Goal: Task Accomplishment & Management: Complete application form

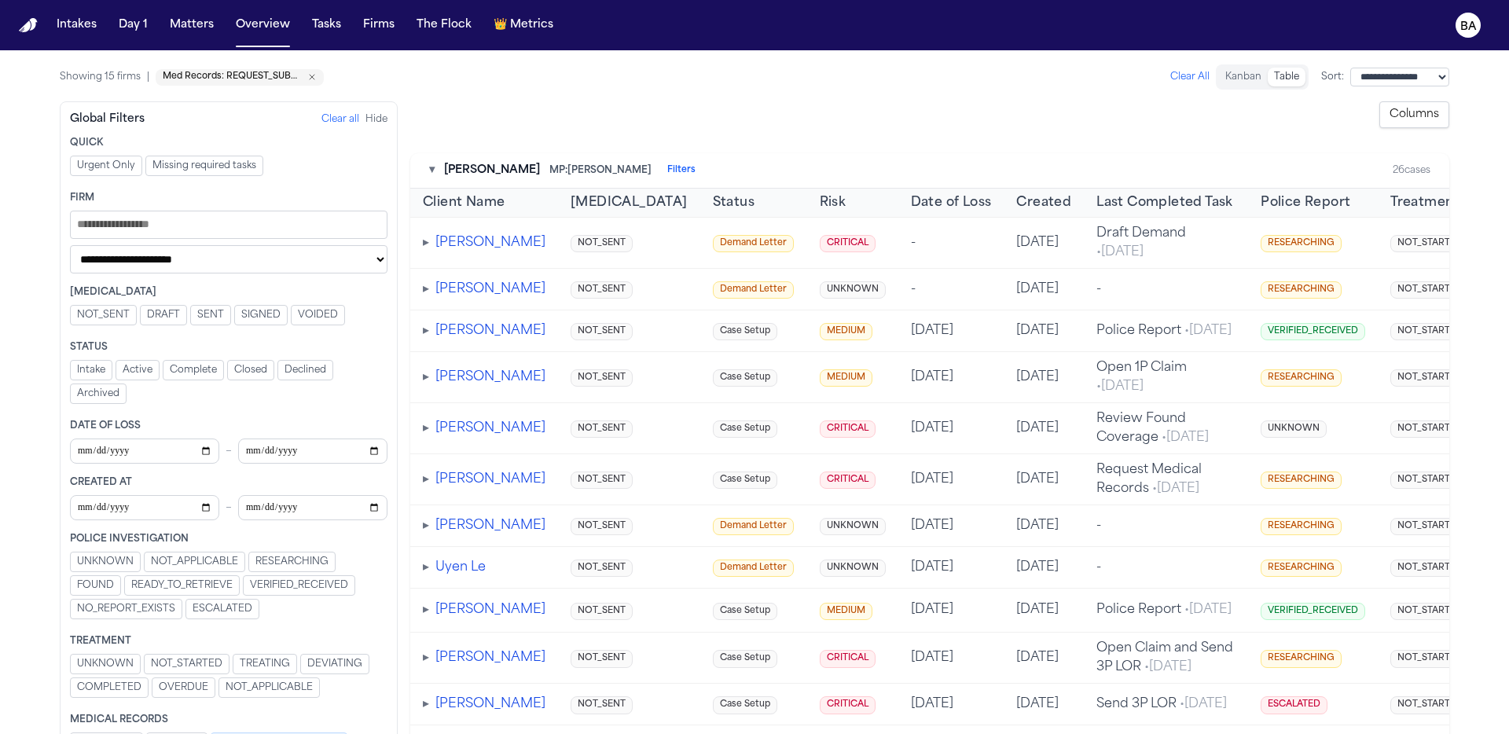
scroll to position [36, 0]
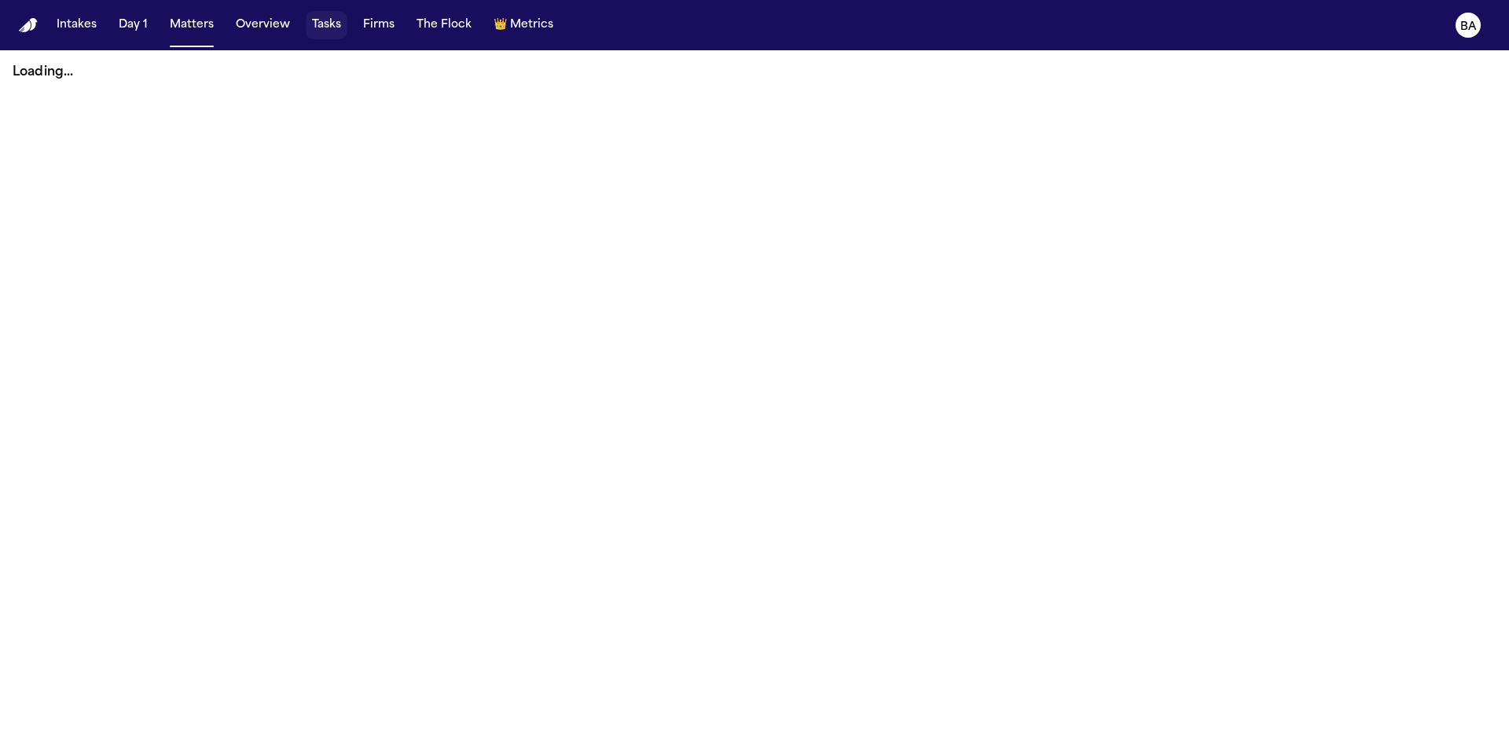
click at [329, 28] on button "Tasks" at bounding box center [327, 25] width 42 height 28
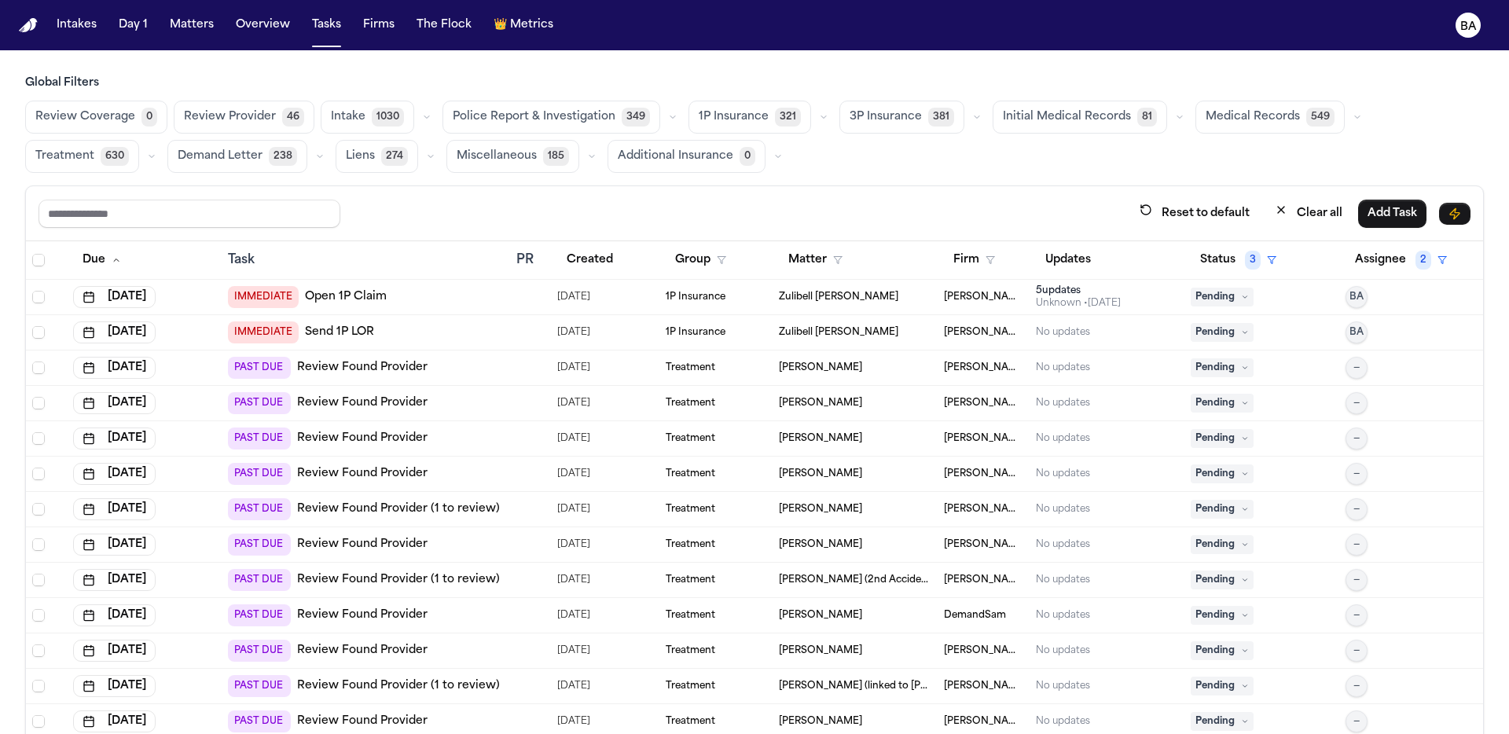
click at [257, 296] on span "IMMEDIATE" at bounding box center [263, 297] width 71 height 22
click at [688, 179] on div "Global Filters Review Coverage 0 Review Provider 46 Intake 1030 Police Report &…" at bounding box center [754, 439] width 1459 height 728
click at [1173, 207] on button "Reset to default" at bounding box center [1194, 213] width 129 height 29
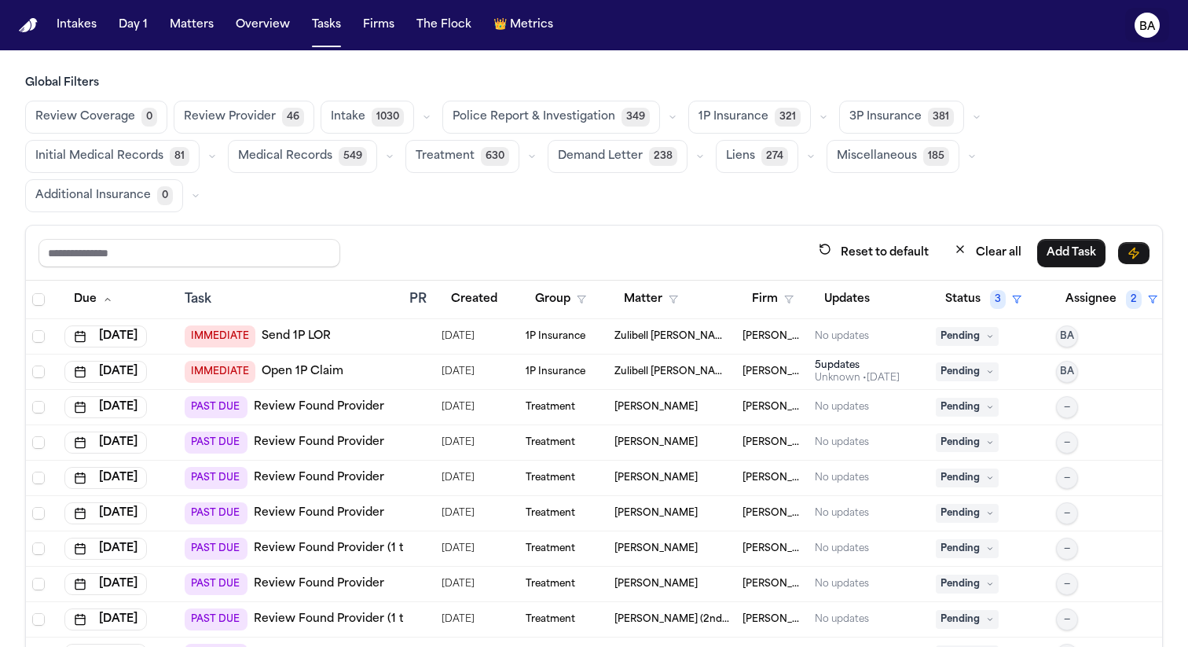
click at [1143, 33] on icon "BA" at bounding box center [1147, 25] width 25 height 25
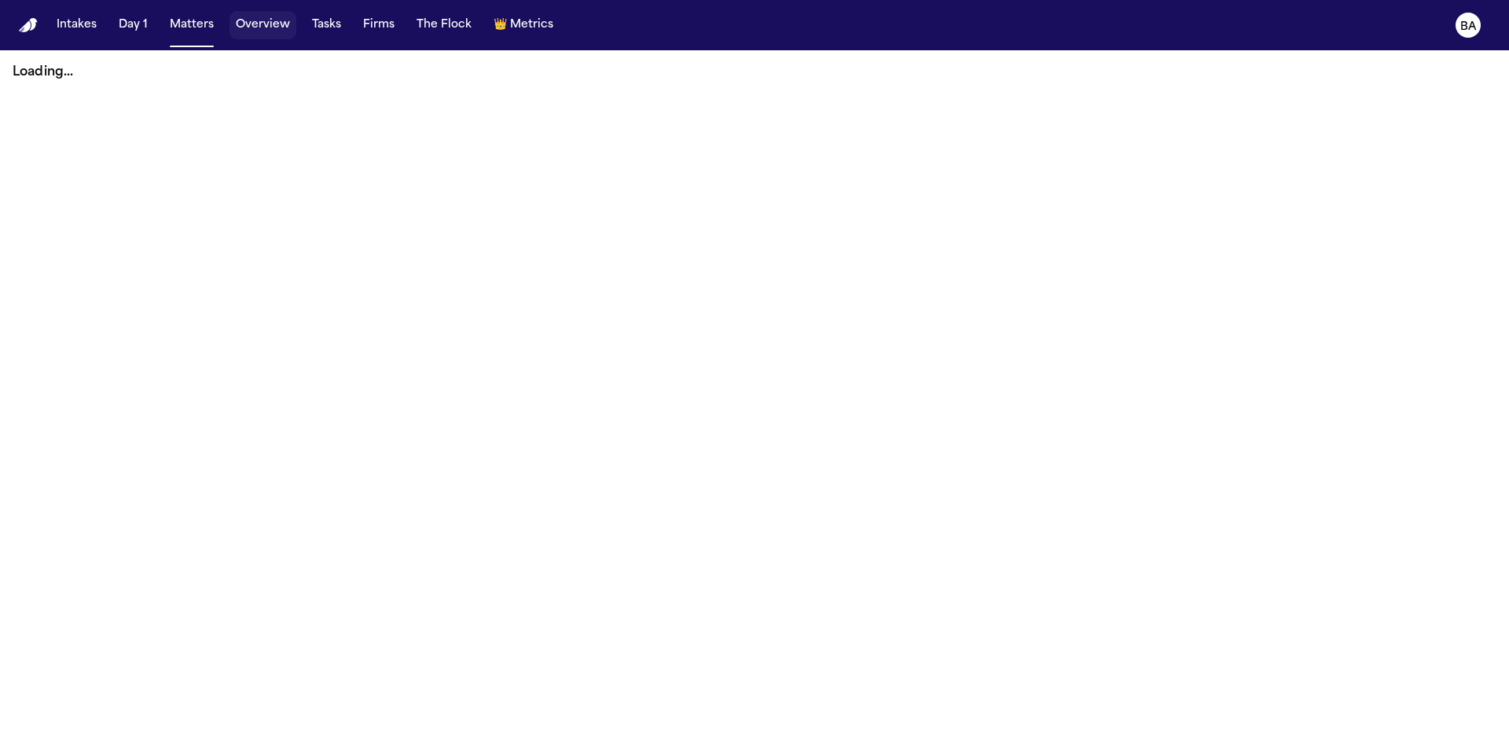
click at [274, 31] on button "Overview" at bounding box center [262, 25] width 67 height 28
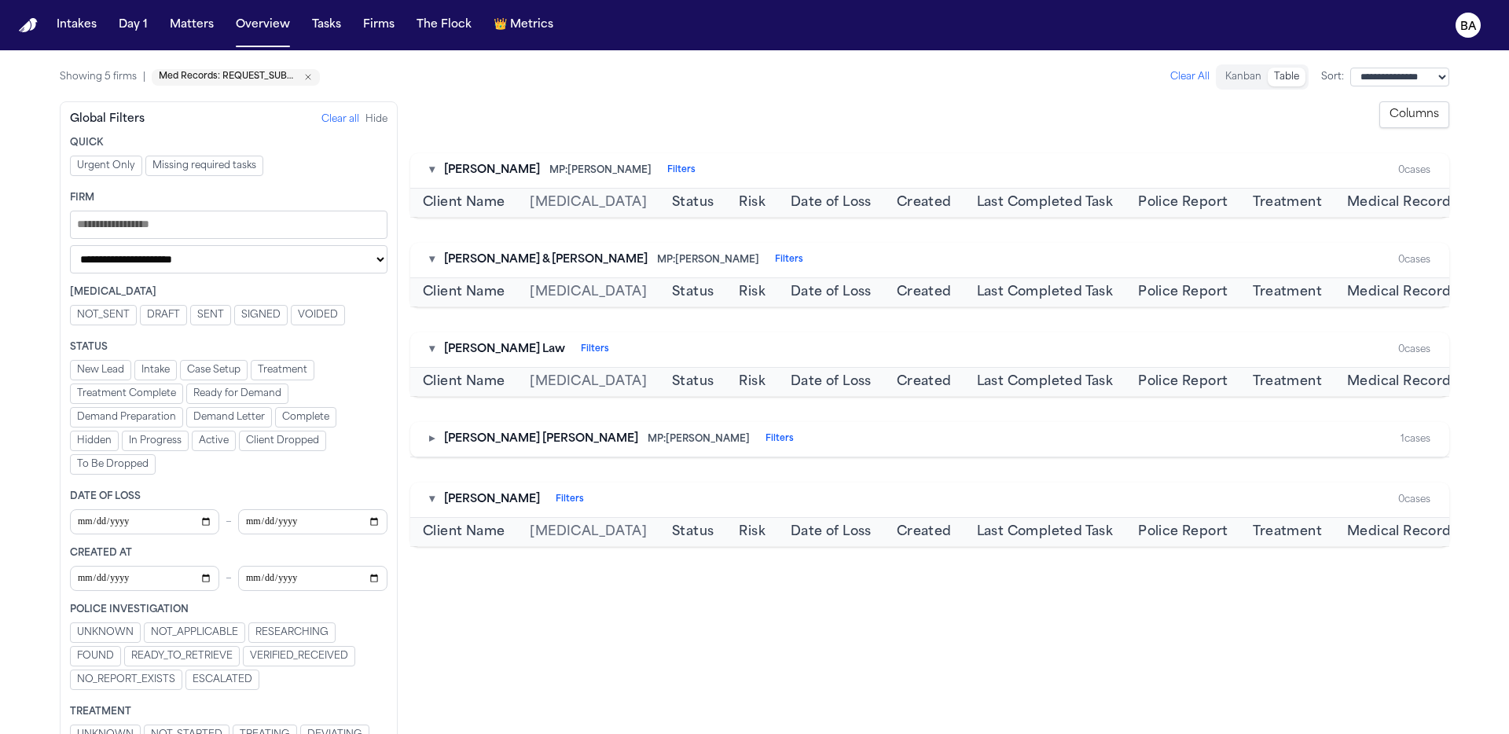
click at [307, 79] on icon "Remove Med Records: REQUEST_SUBMITTED" at bounding box center [307, 76] width 9 height 9
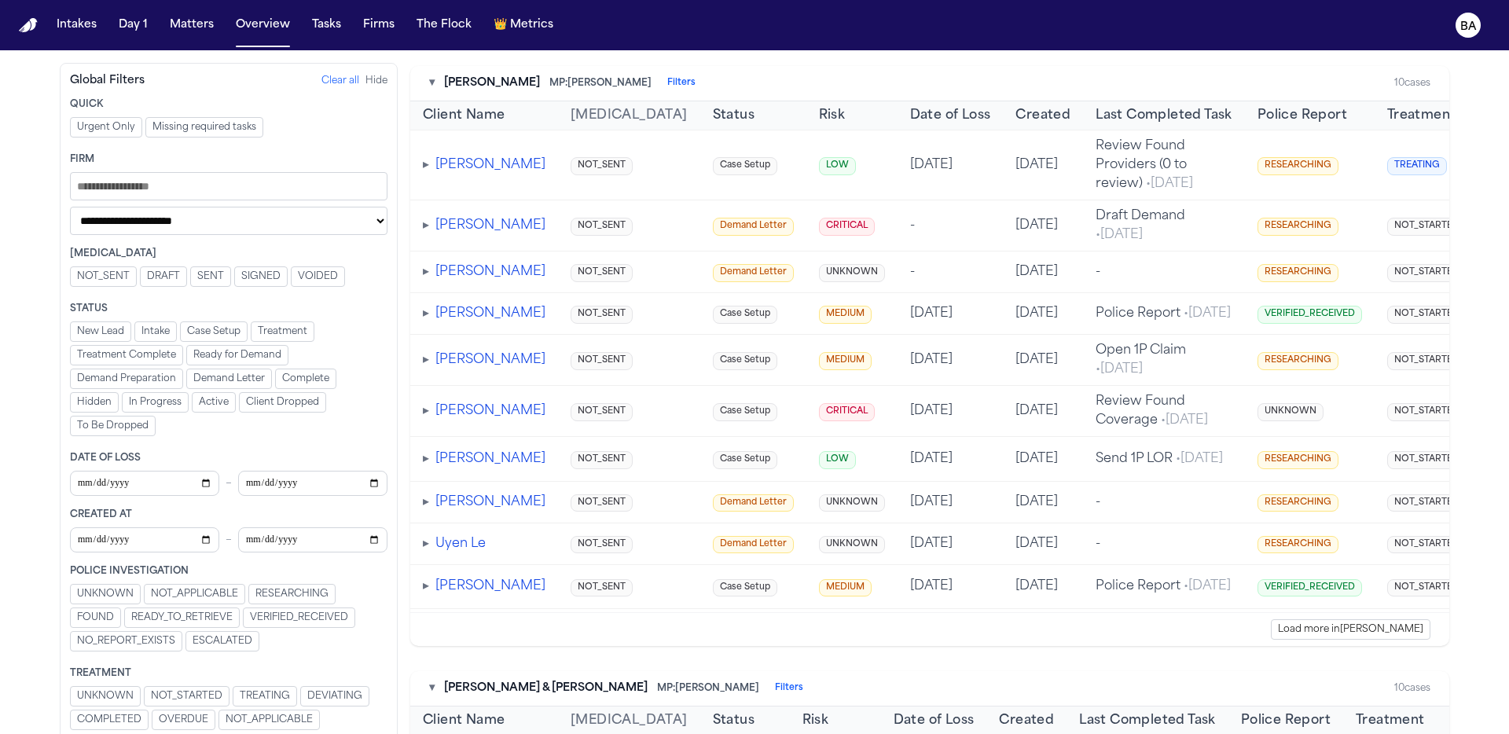
scroll to position [90, 0]
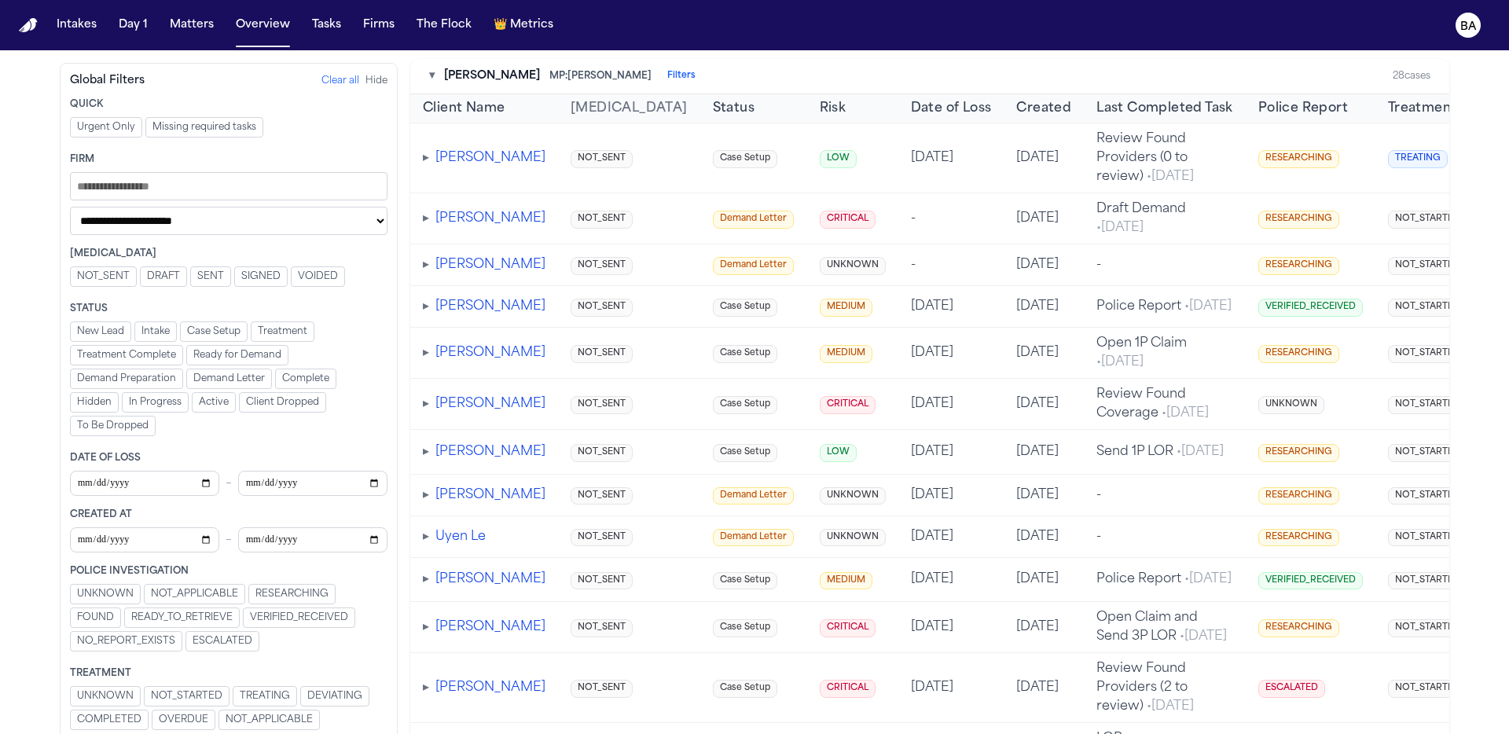
click at [428, 221] on span "▸" at bounding box center [426, 218] width 6 height 13
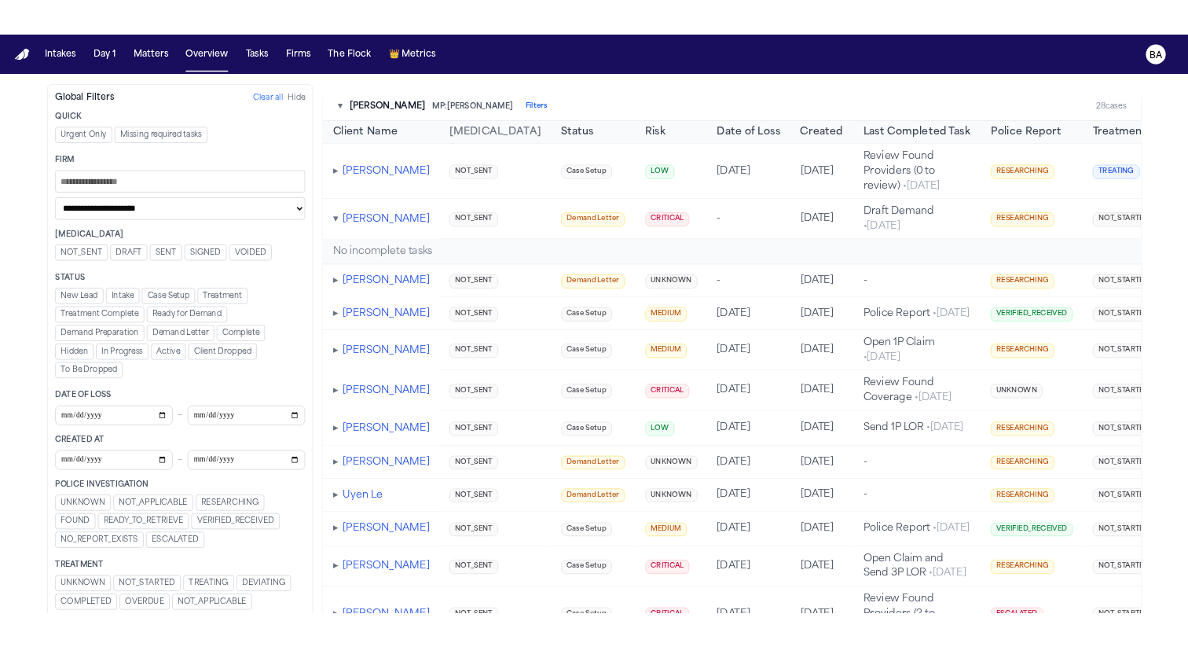
scroll to position [0, 0]
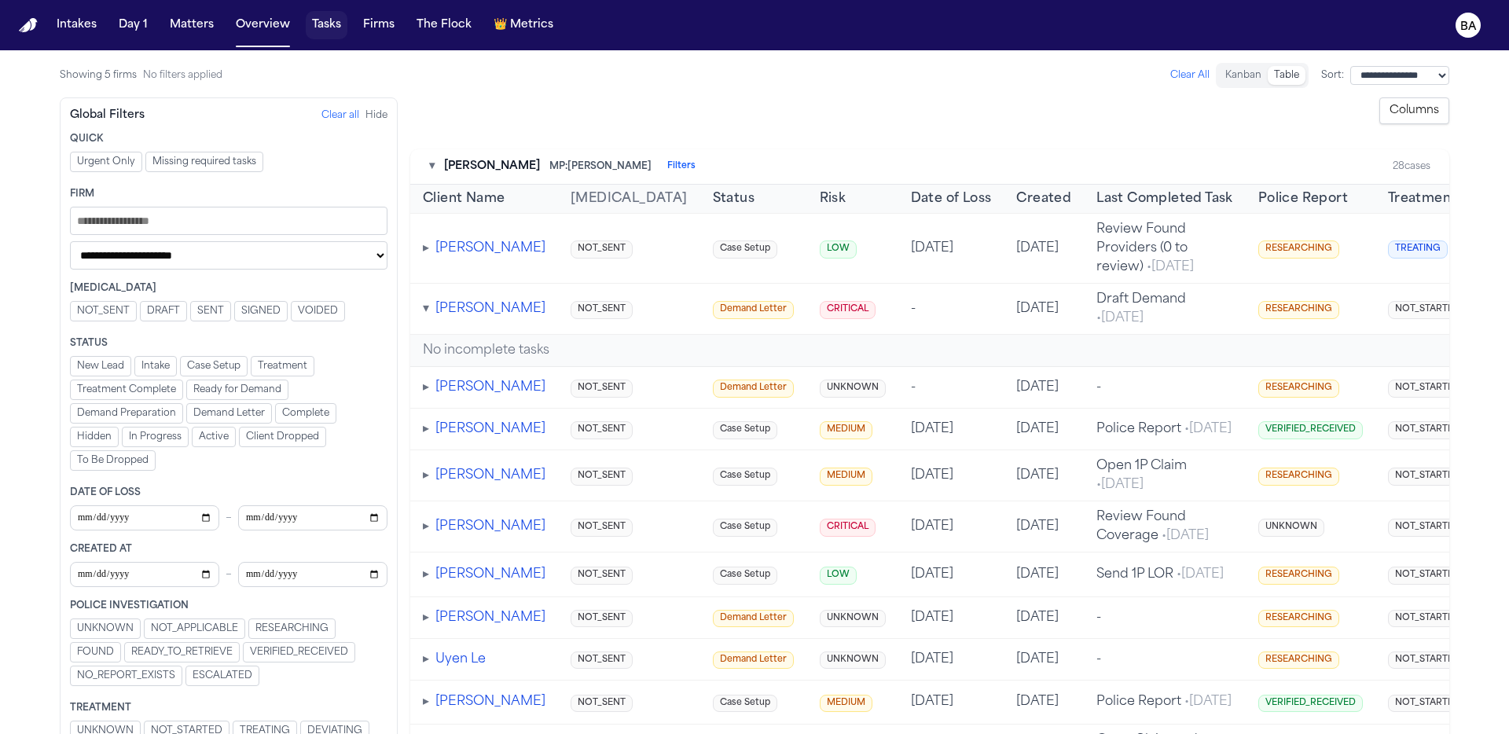
click at [315, 20] on button "Tasks" at bounding box center [327, 25] width 42 height 28
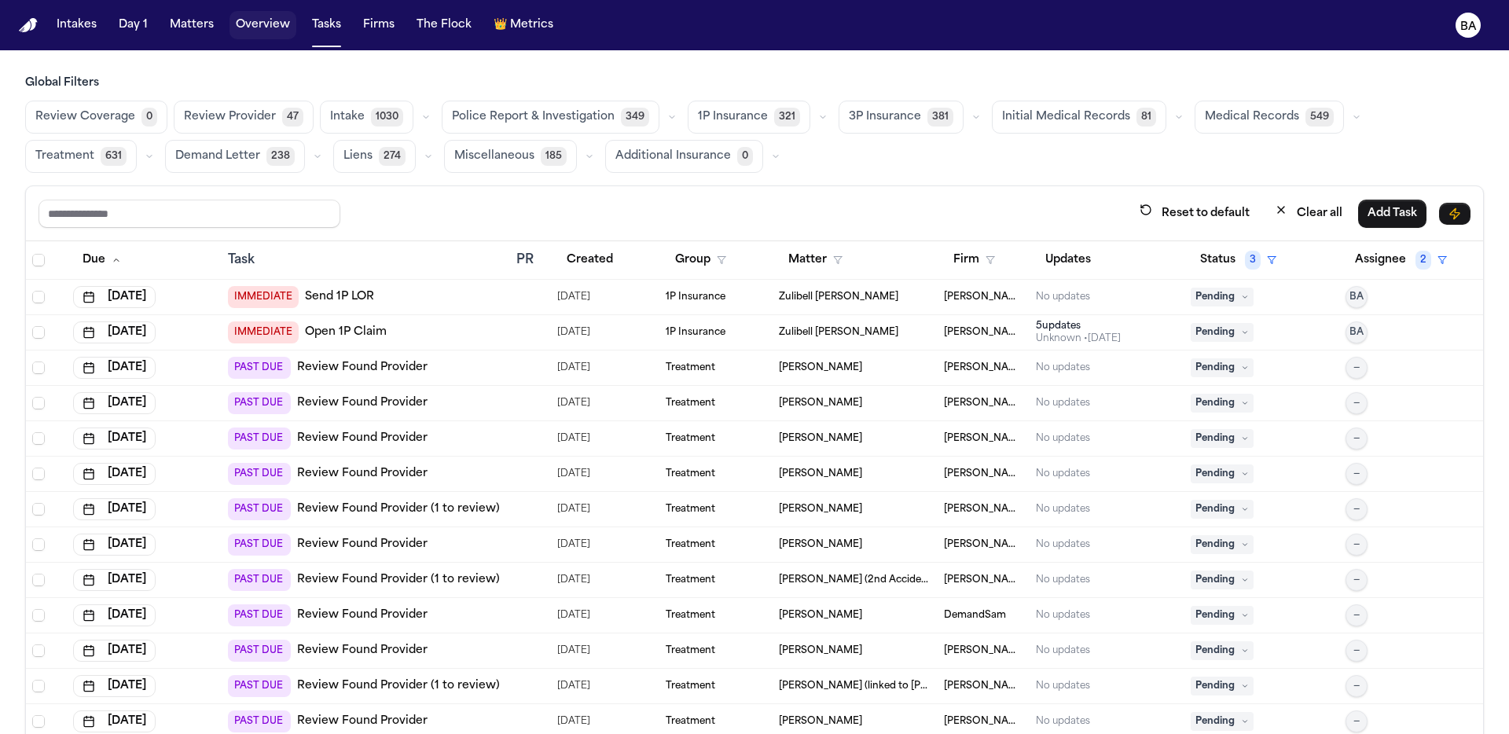
click at [277, 18] on button "Overview" at bounding box center [262, 25] width 67 height 28
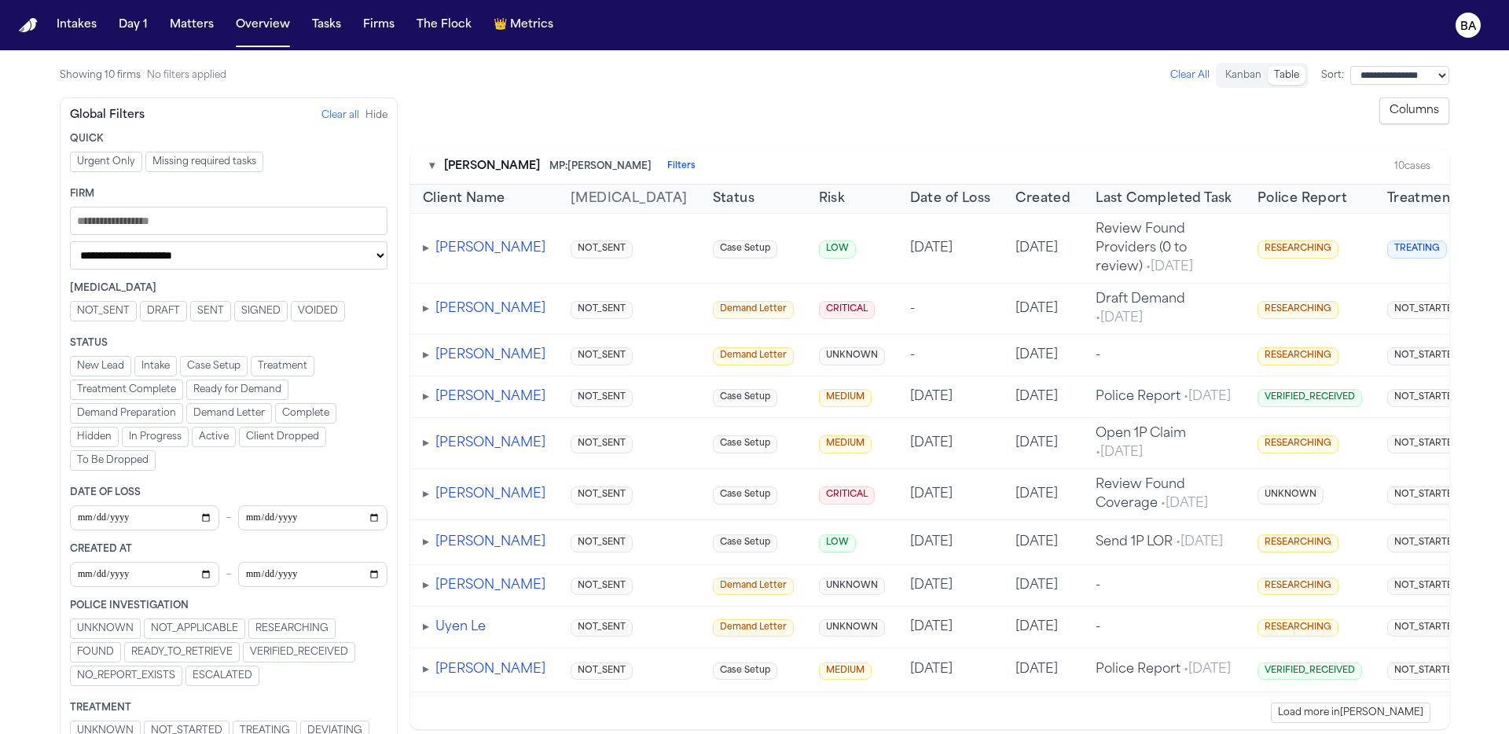
click at [428, 403] on span "▸" at bounding box center [426, 397] width 6 height 13
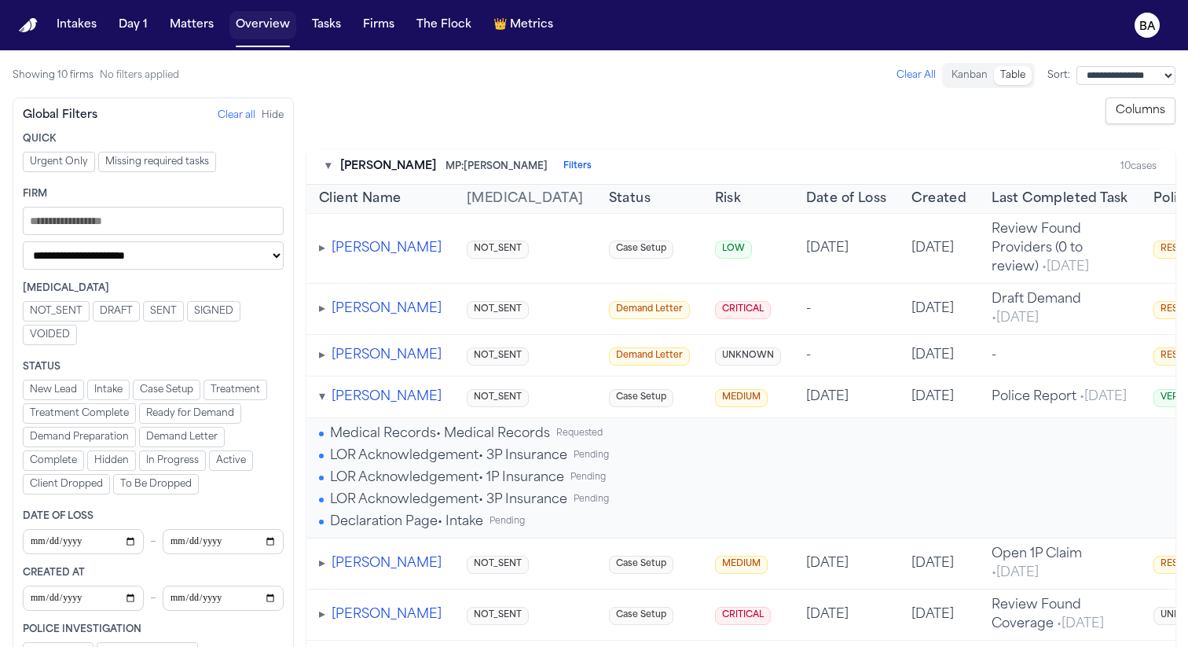
click at [280, 17] on button "Overview" at bounding box center [262, 25] width 67 height 28
click at [326, 31] on button "Tasks" at bounding box center [327, 25] width 42 height 28
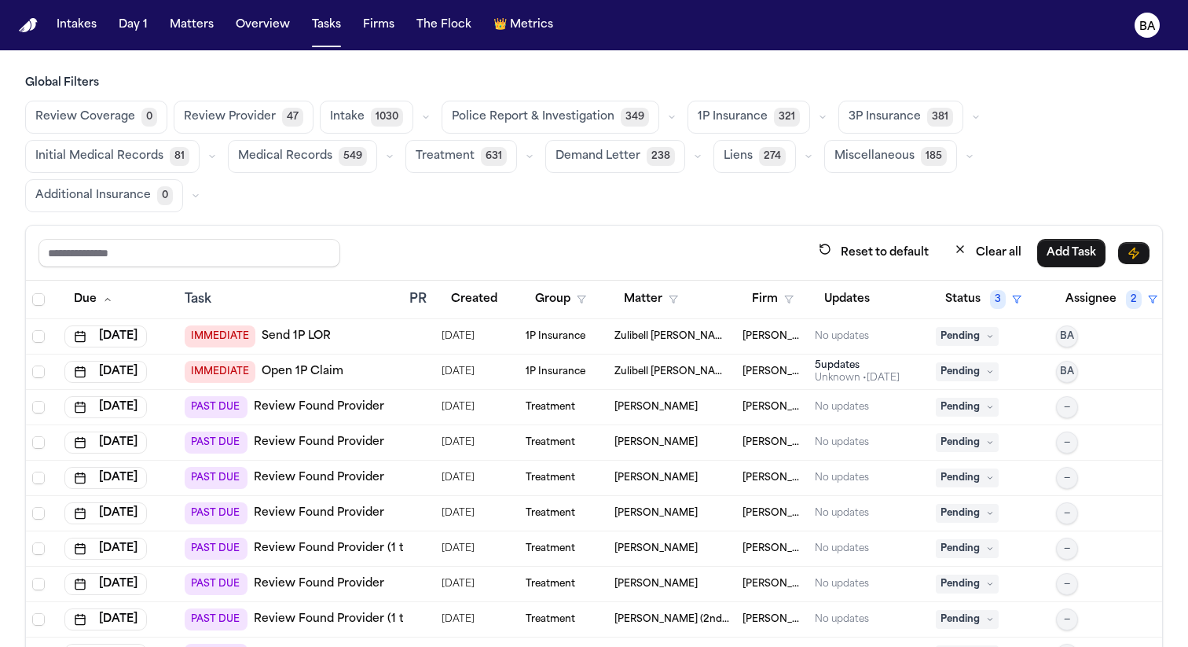
click at [302, 329] on link "Send 1P LOR" at bounding box center [296, 337] width 69 height 16
click at [240, 325] on span "IMMEDIATE" at bounding box center [220, 336] width 71 height 22
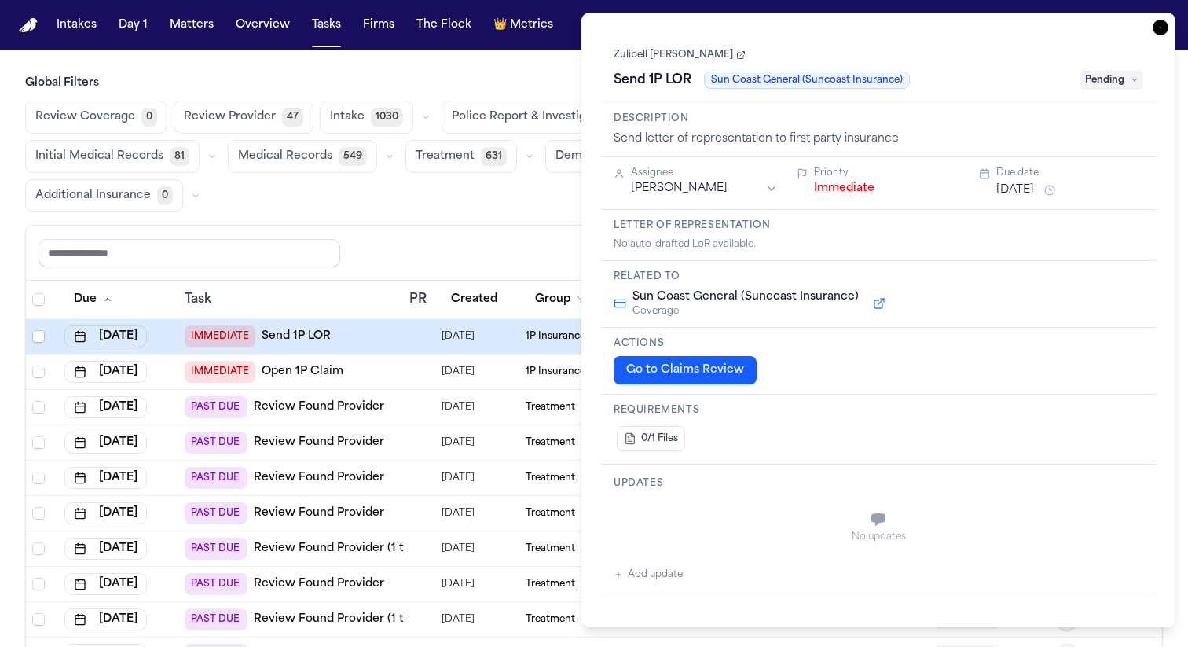
click at [1165, 28] on icon "button" at bounding box center [1161, 28] width 16 height 16
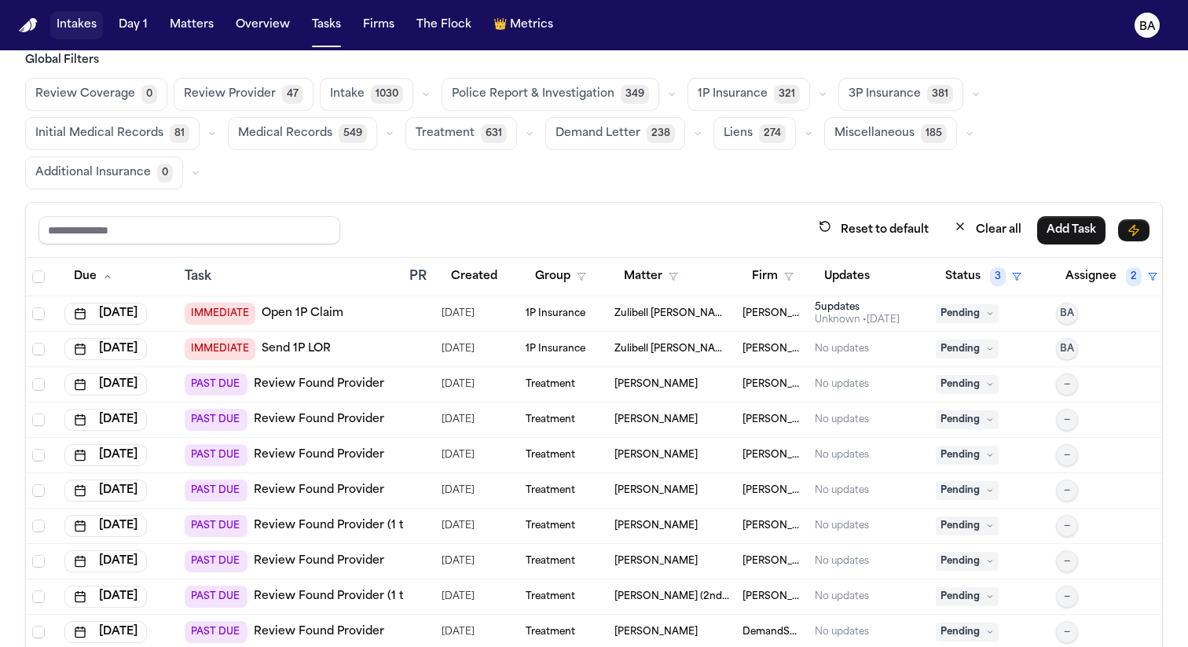
click at [60, 31] on button "Intakes" at bounding box center [76, 25] width 53 height 28
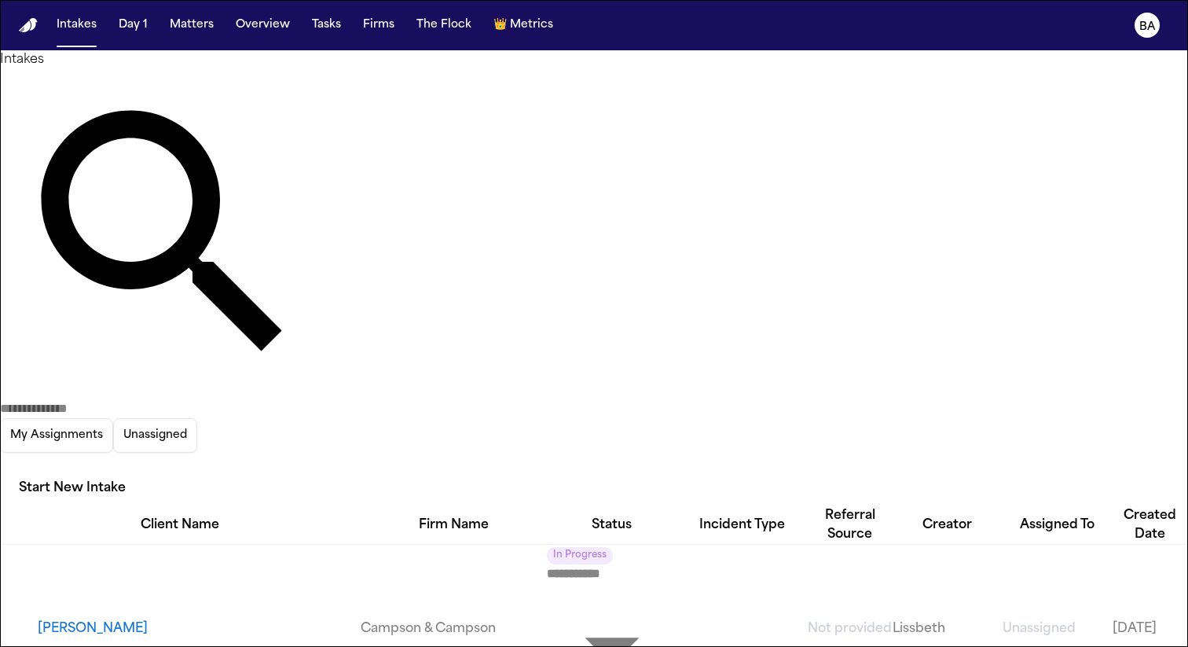
click at [101, 619] on button "Jameela Mills" at bounding box center [199, 628] width 323 height 19
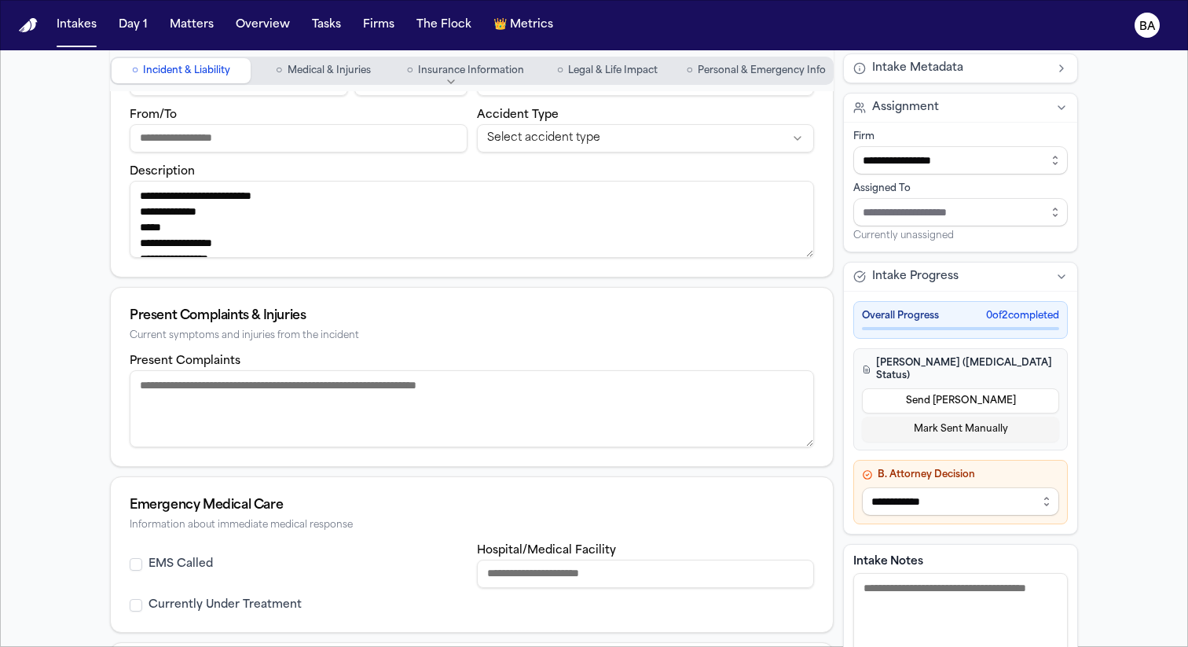
click at [958, 619] on textarea "Intake Notes" at bounding box center [961, 627] width 215 height 108
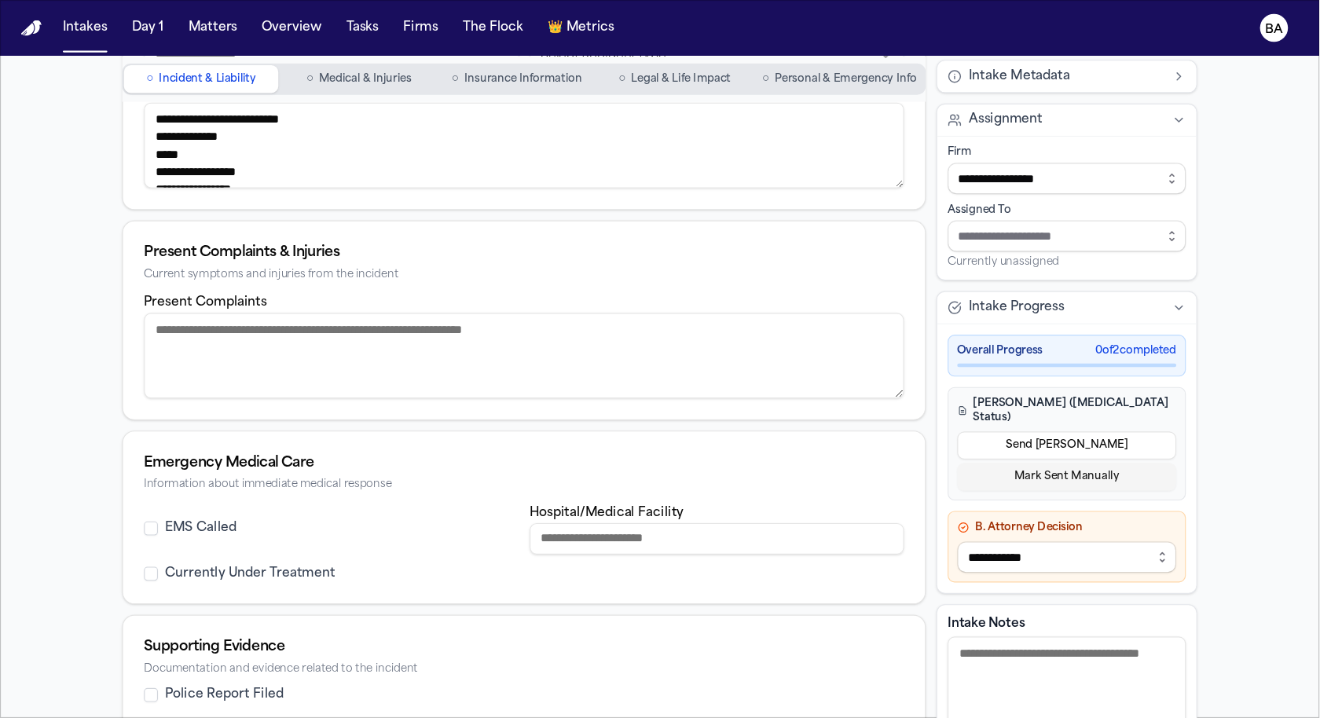
scroll to position [485, 0]
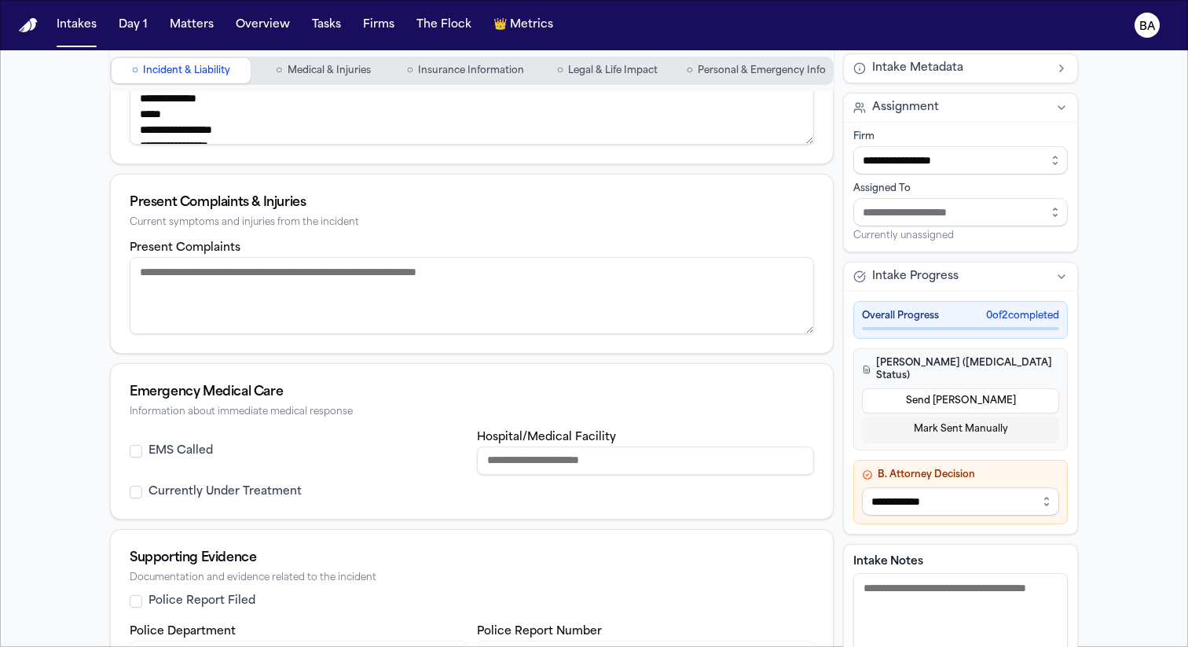
drag, startPoint x: 1057, startPoint y: 599, endPoint x: 1047, endPoint y: 645, distance: 47.5
click at [1047, 645] on div "**********" at bounding box center [594, 173] width 1006 height 1217
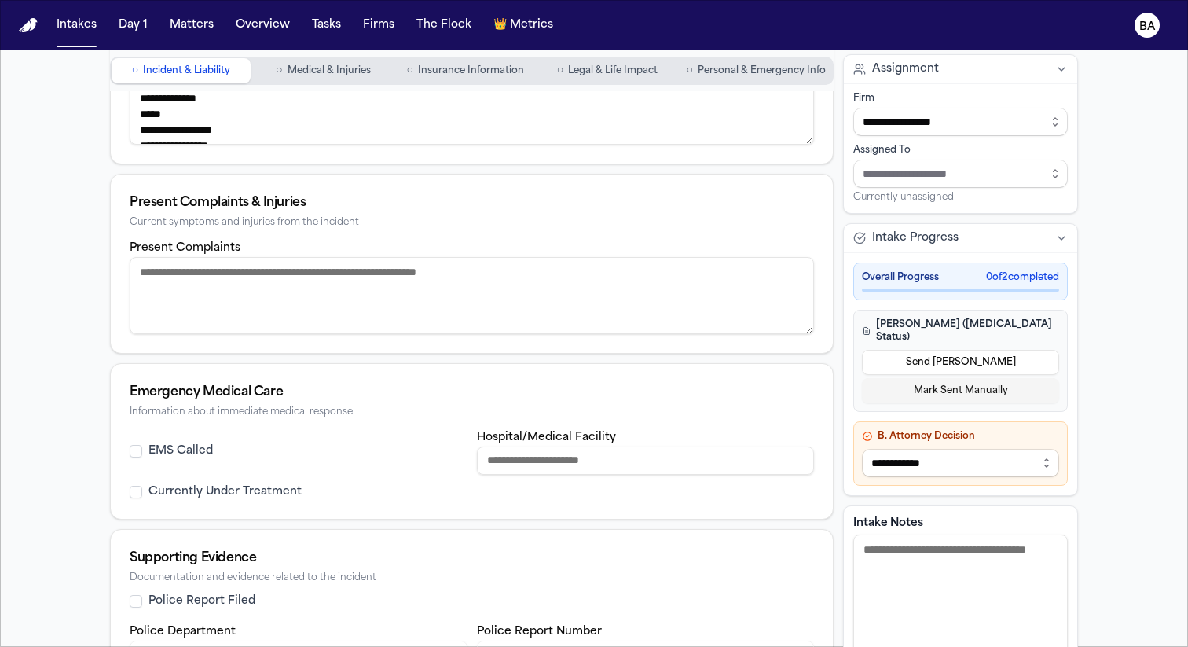
drag, startPoint x: 1059, startPoint y: 597, endPoint x: 1053, endPoint y: 646, distance: 49.1
click at [1054, 646] on div "**********" at bounding box center [594, 173] width 1006 height 1217
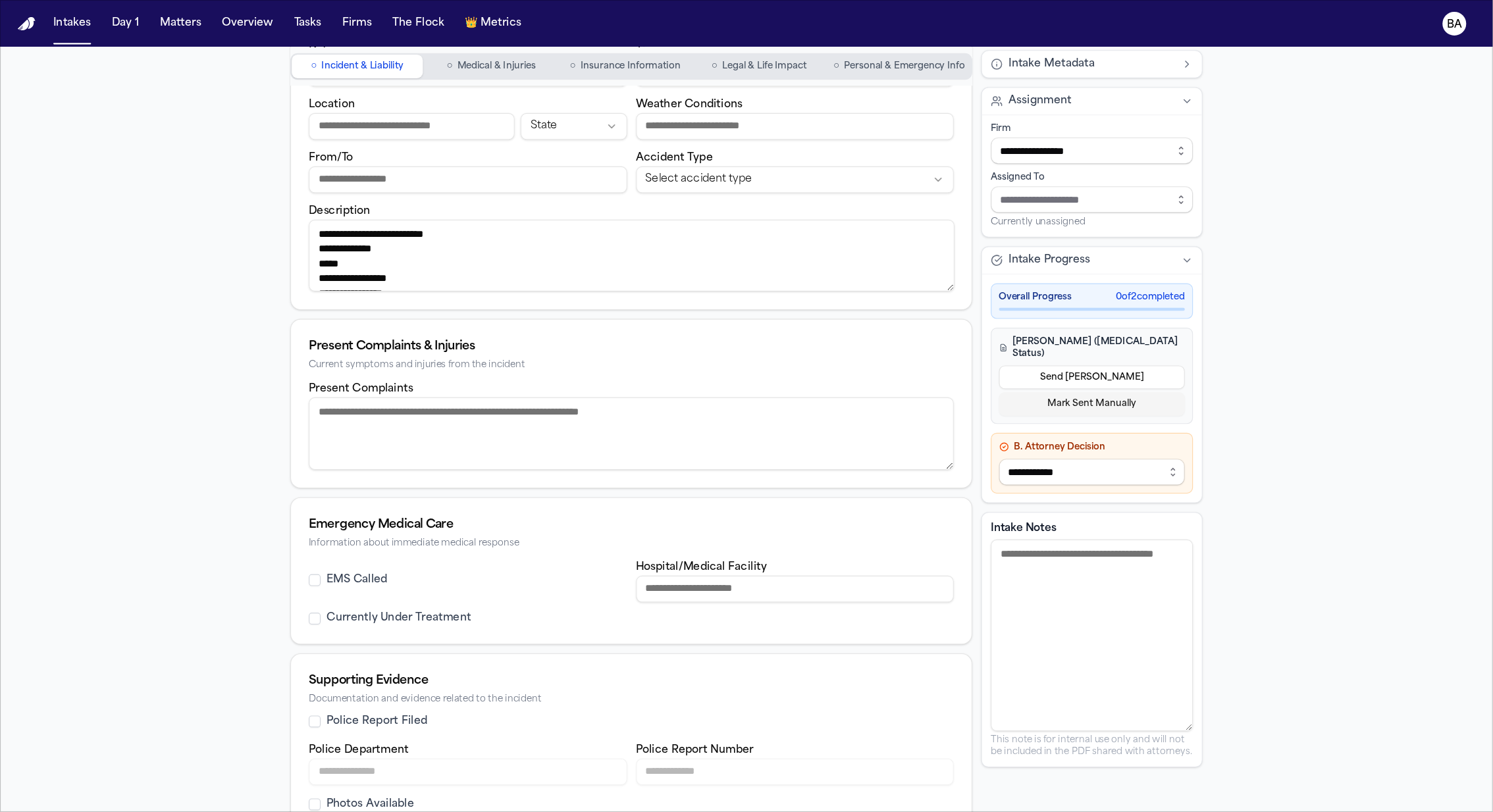
scroll to position [132, 0]
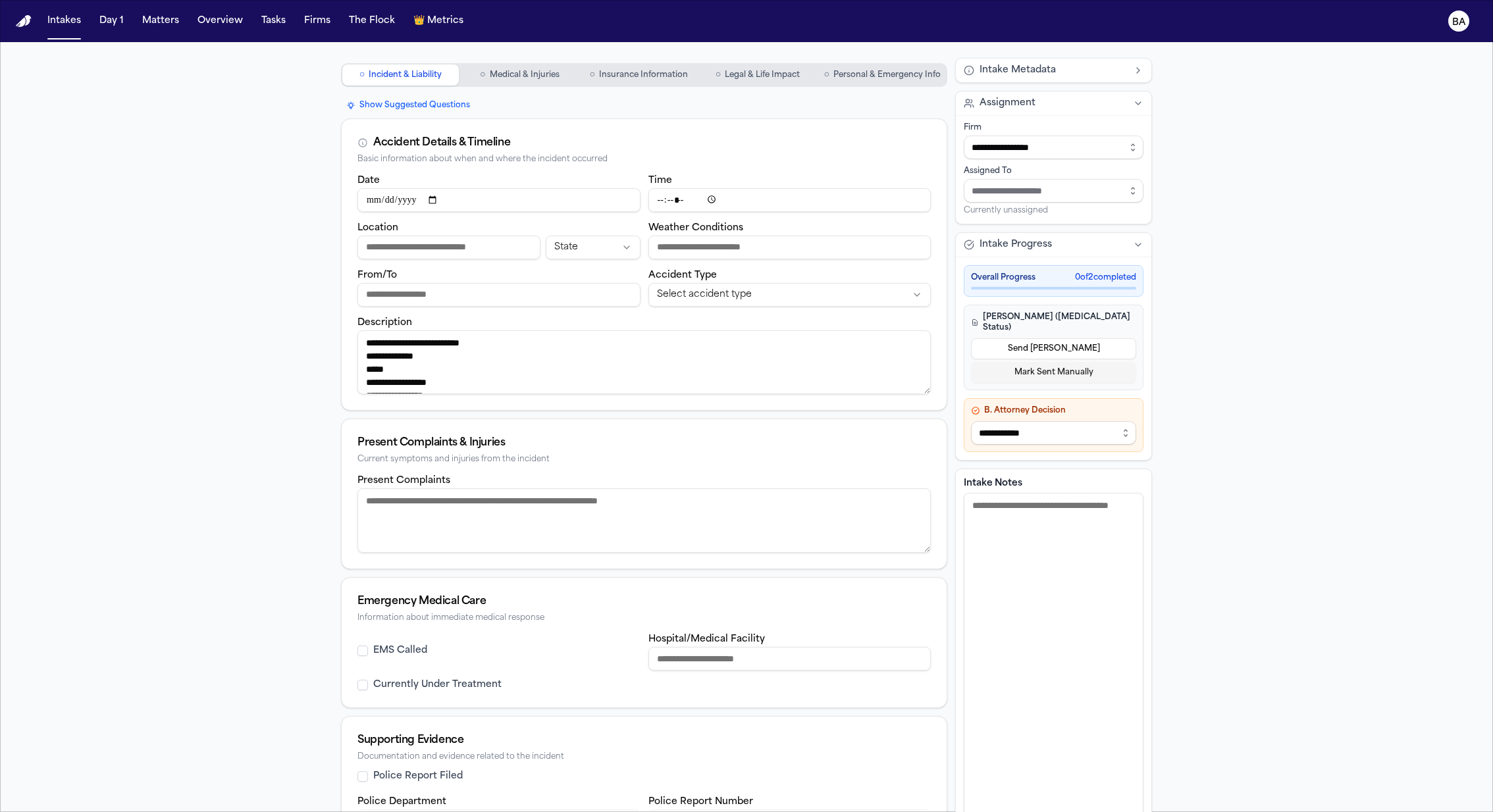
drag, startPoint x: 1130, startPoint y: 633, endPoint x: 1127, endPoint y: 796, distance: 163.0
click at [1127, 614] on div "Intake Notes This note is for internal use only and will not be included in the…" at bounding box center [1053, 660] width 197 height 383
click at [1212, 440] on div "**********" at bounding box center [746, 419] width 1493 height 1019
click at [1263, 23] on text "BA" at bounding box center [1459, 22] width 14 height 9
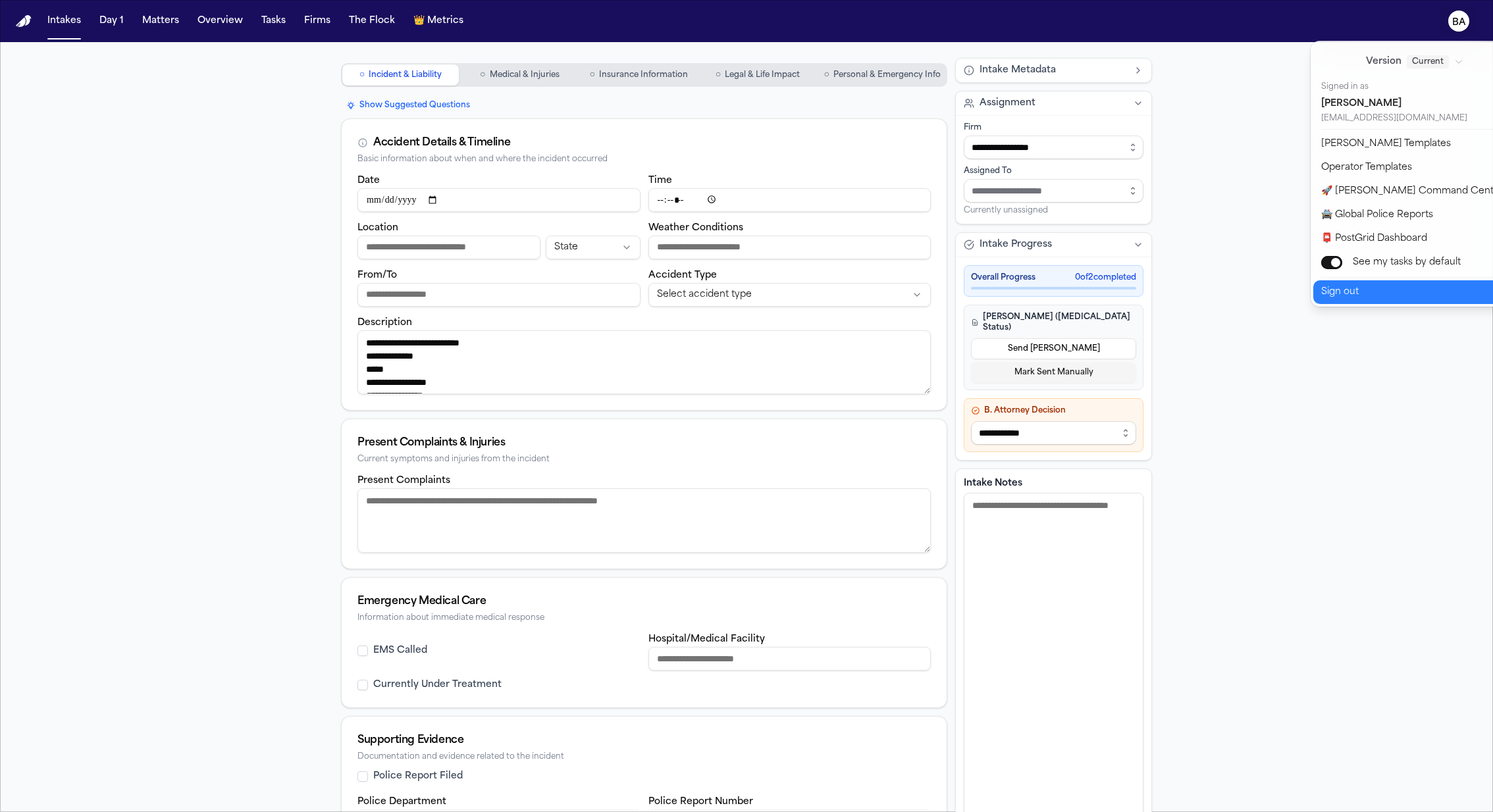
click at [1263, 295] on button "Sign out" at bounding box center [1423, 292] width 219 height 23
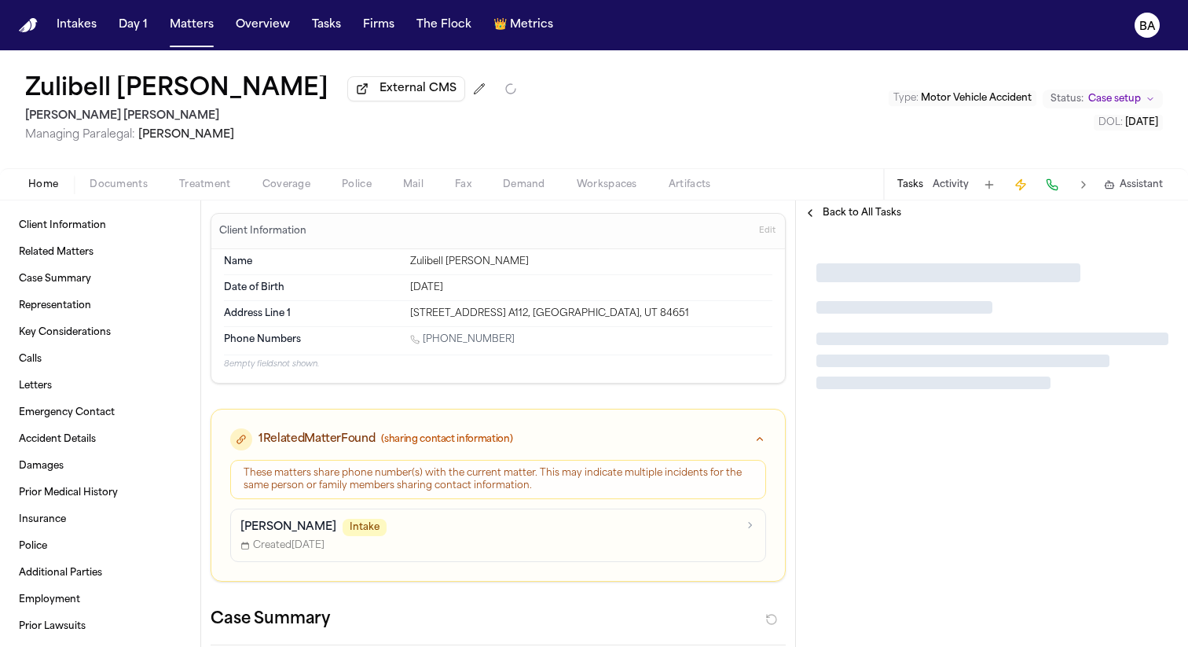
type textarea "*"
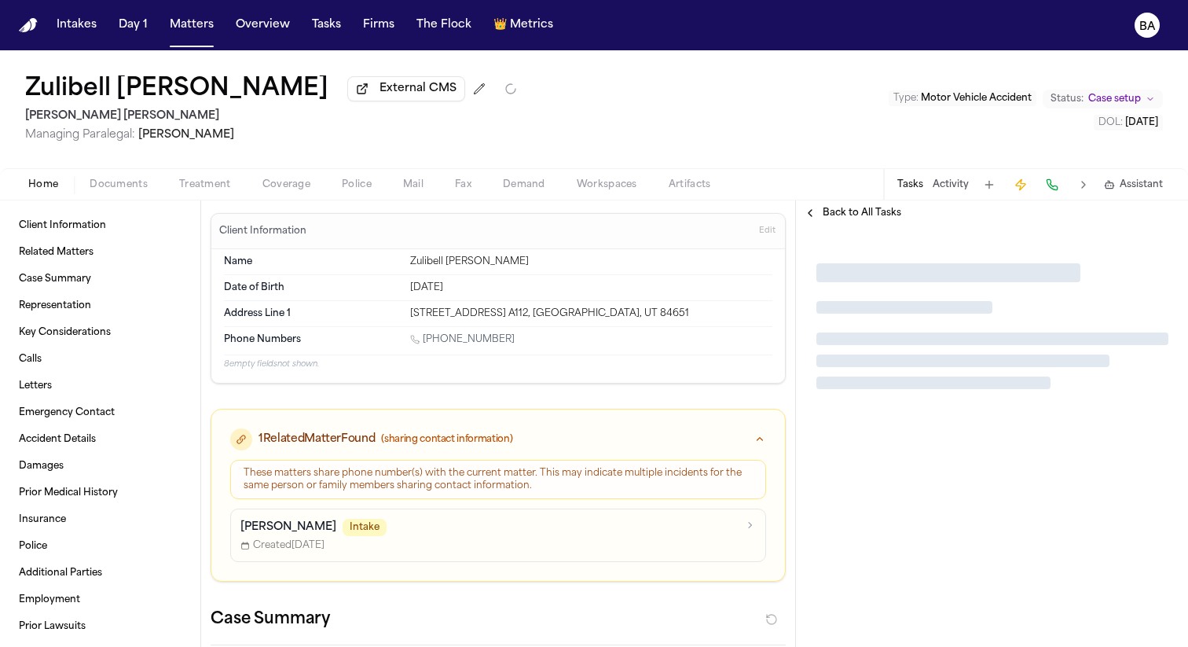
type textarea "*"
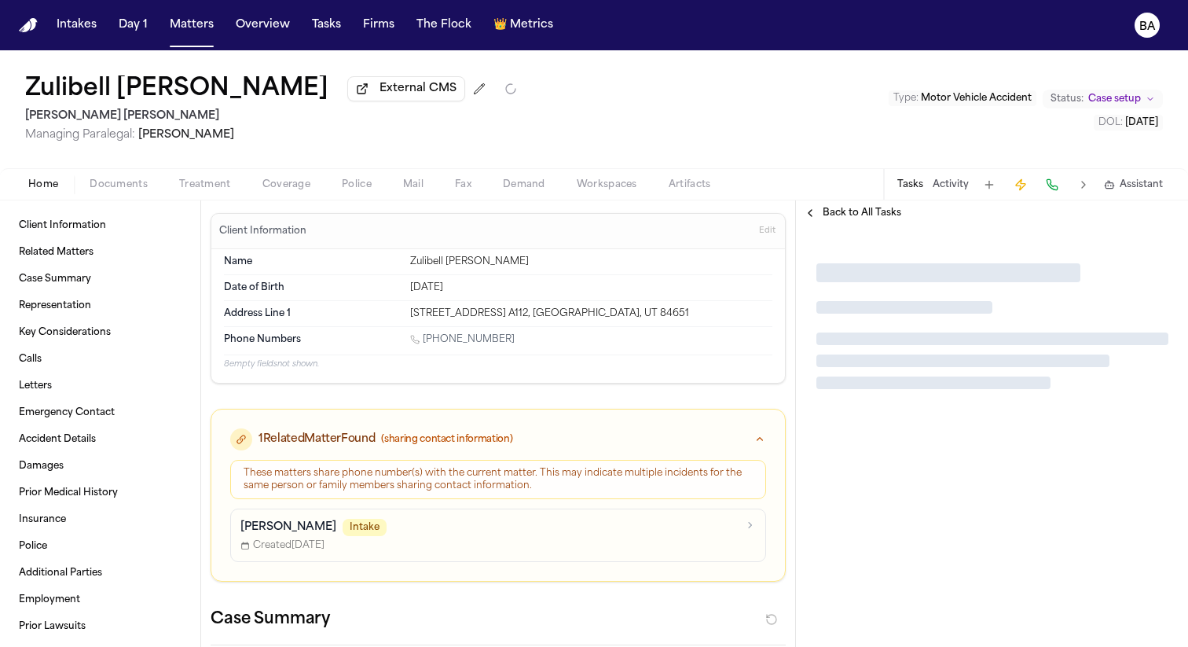
type textarea "*"
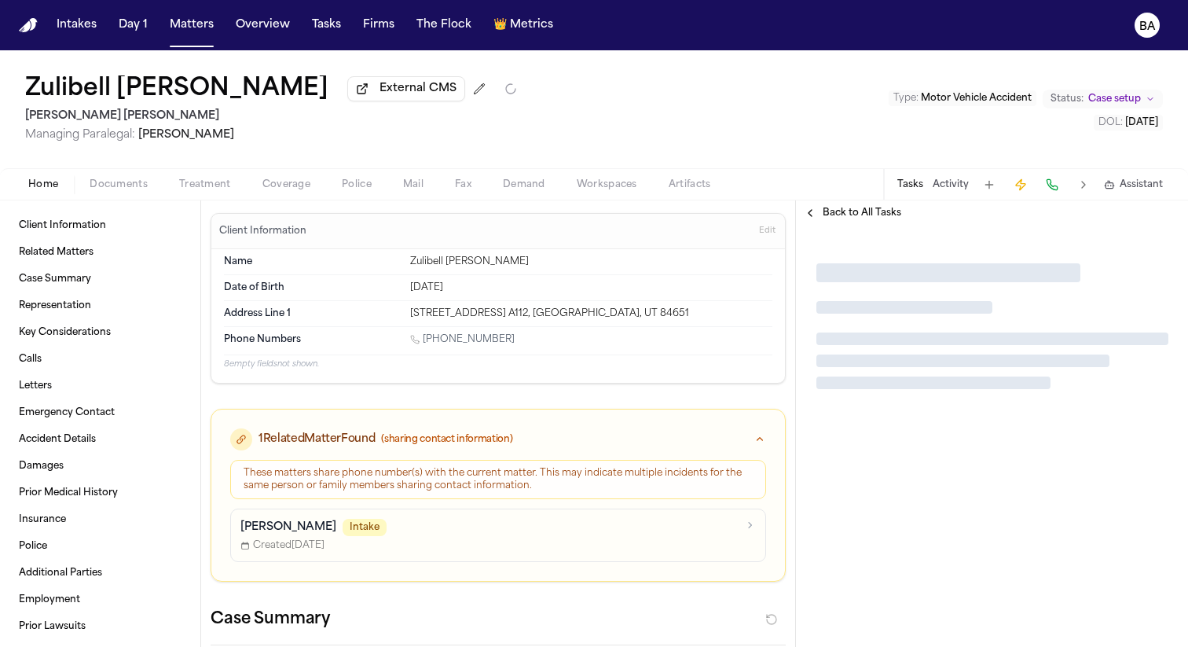
type textarea "*"
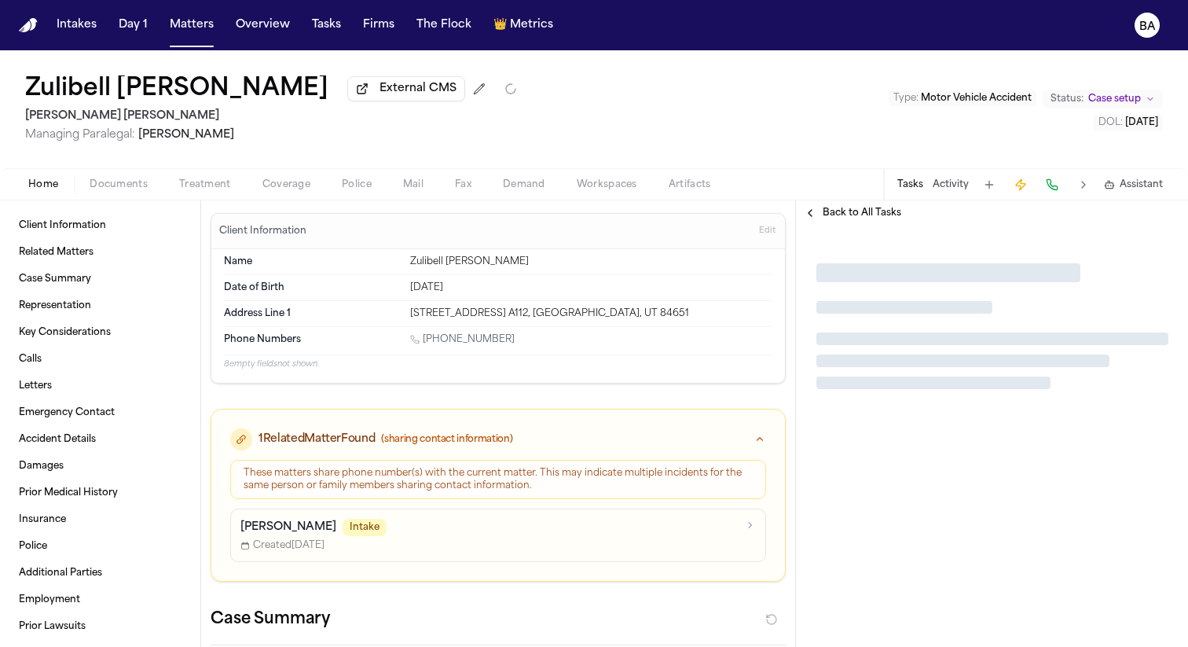
type textarea "*"
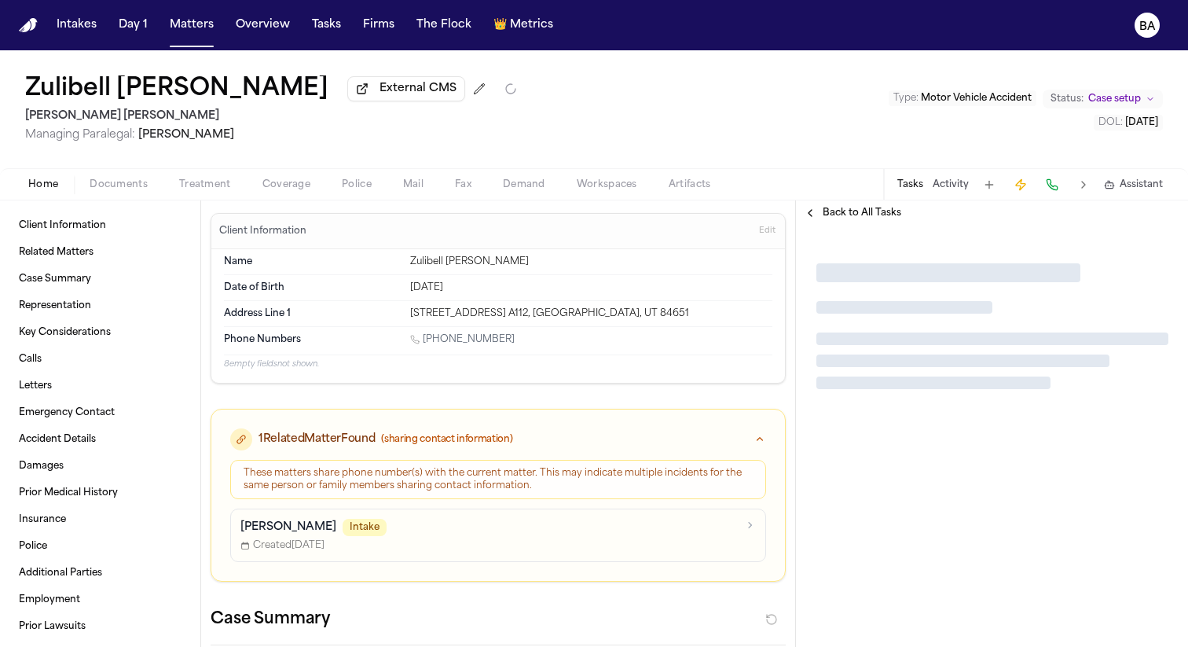
type textarea "*"
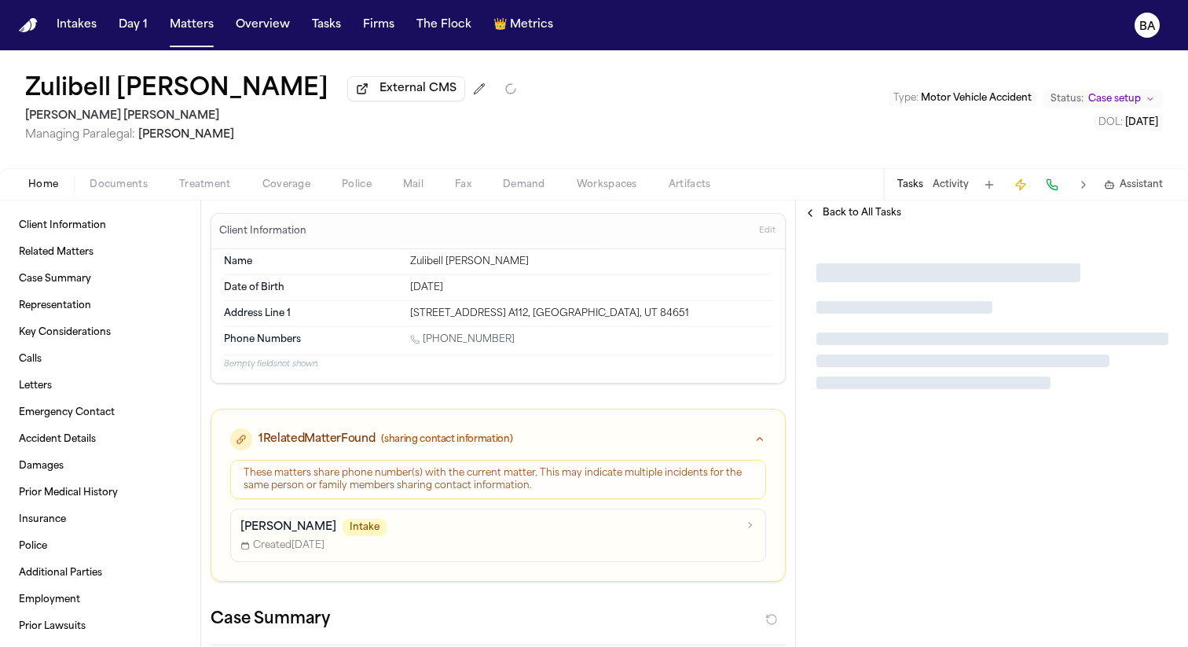
type textarea "*"
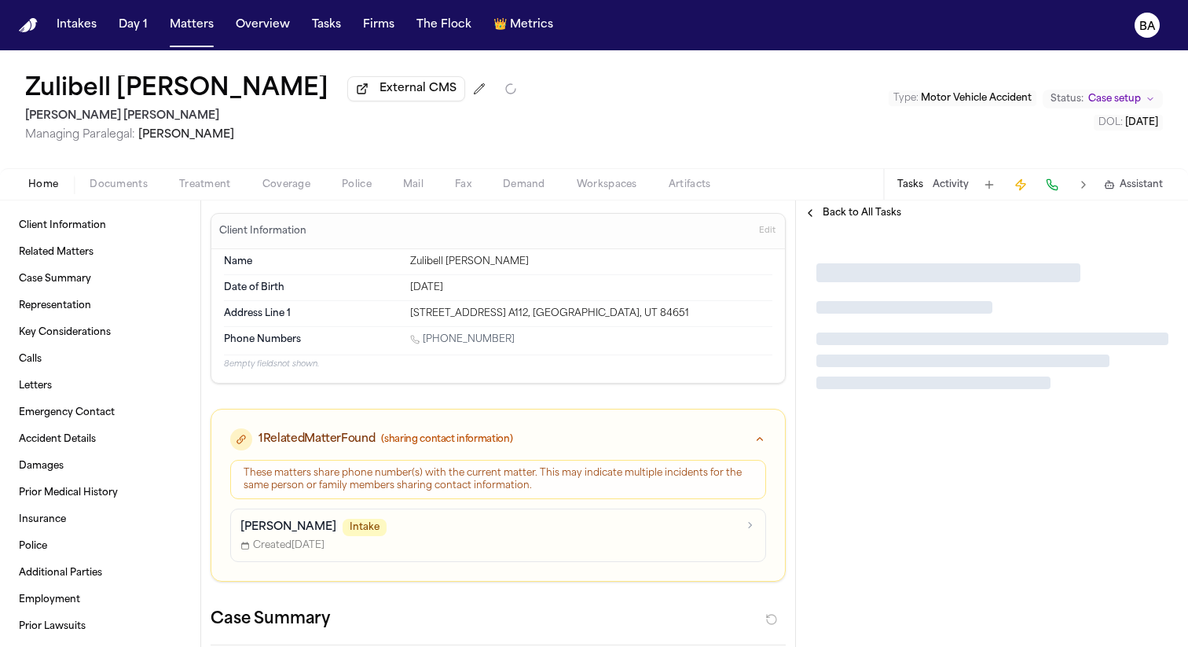
type textarea "*"
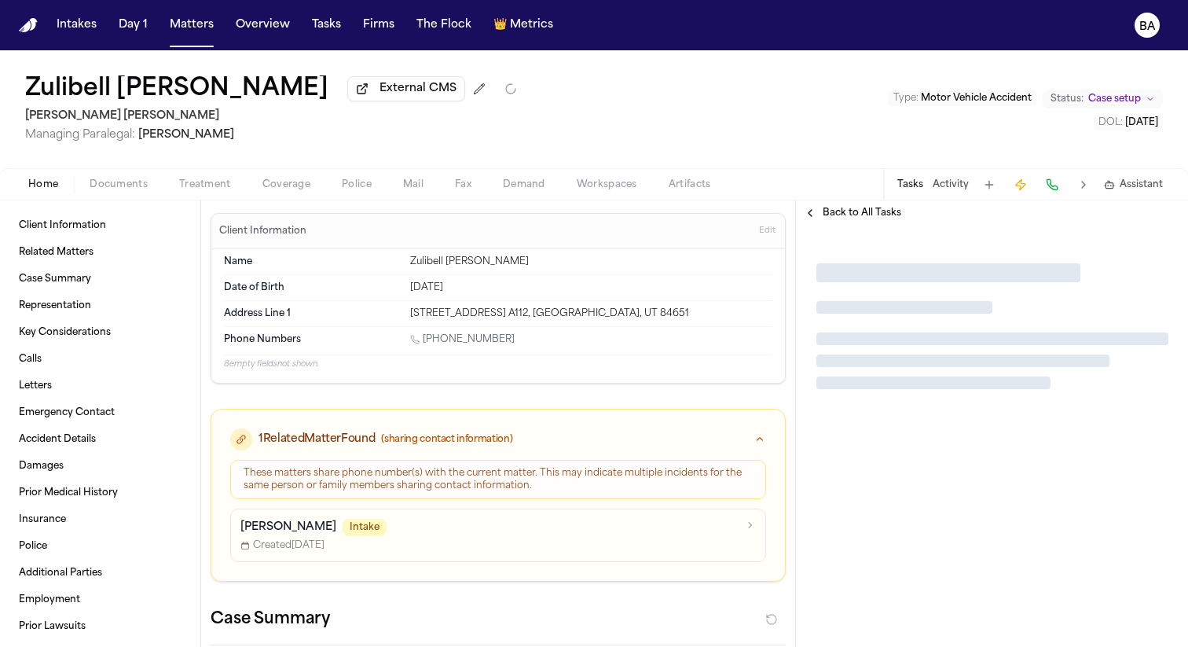
type textarea "*"
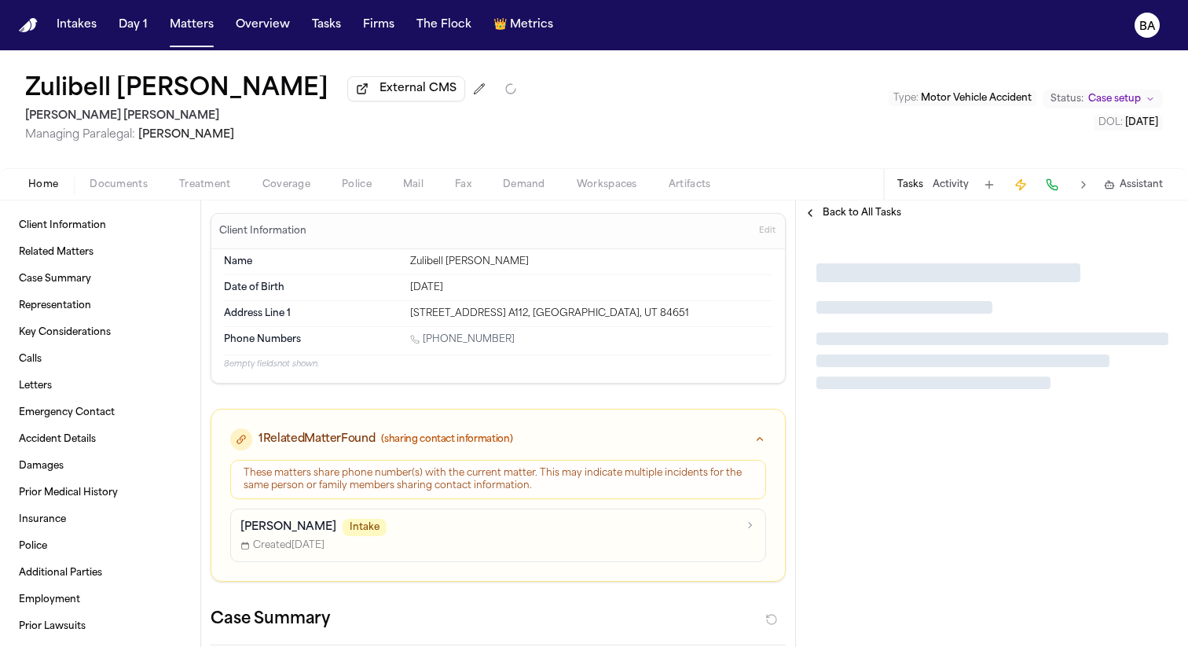
type textarea "*"
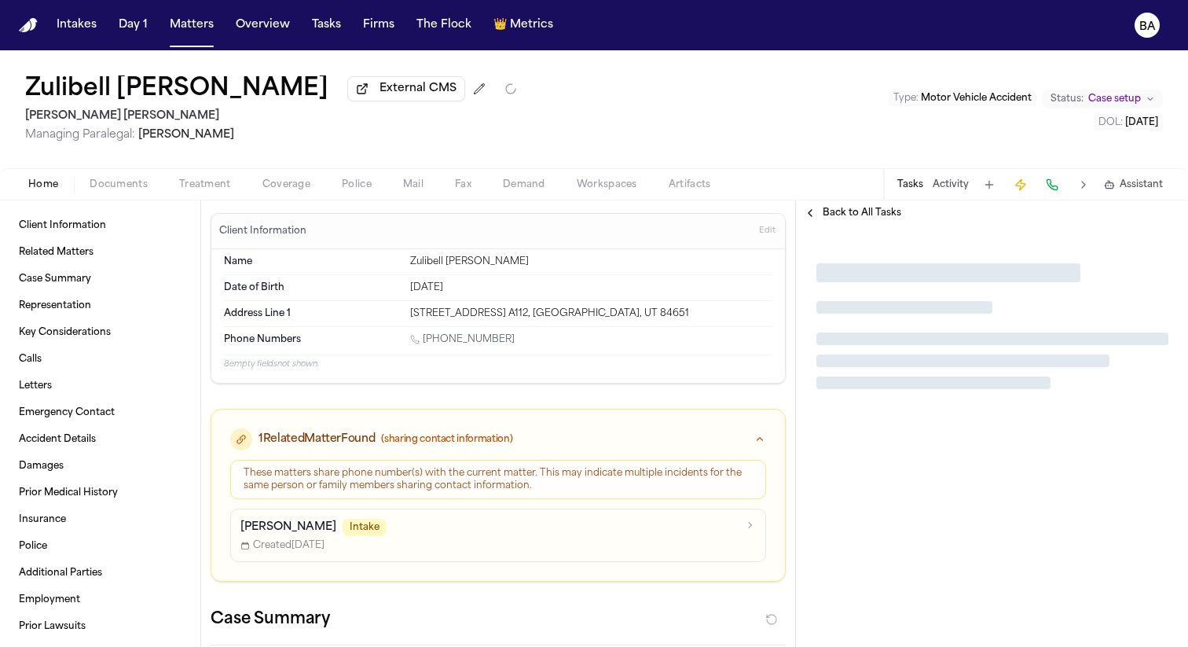
type textarea "*"
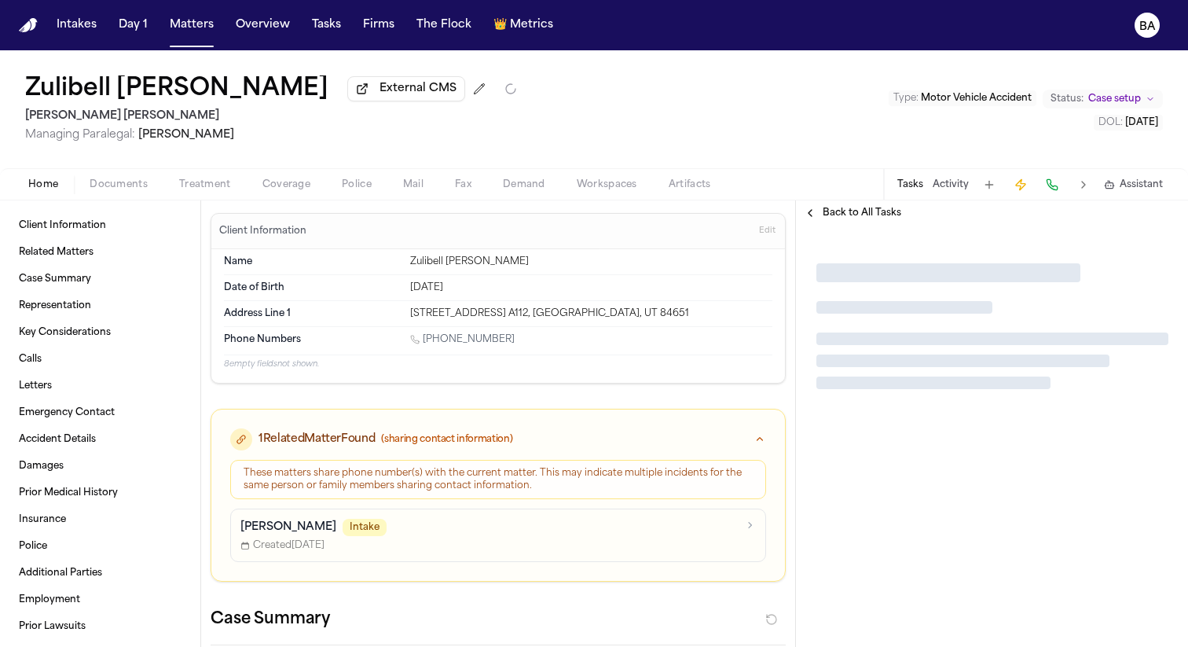
type textarea "*"
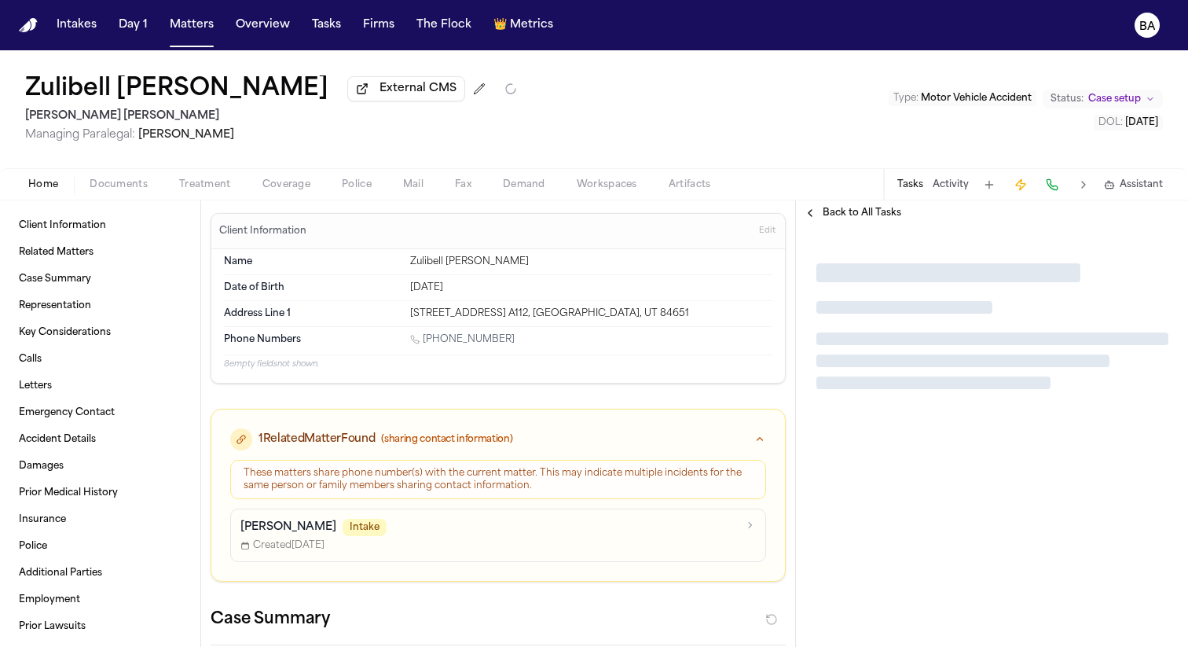
type textarea "*"
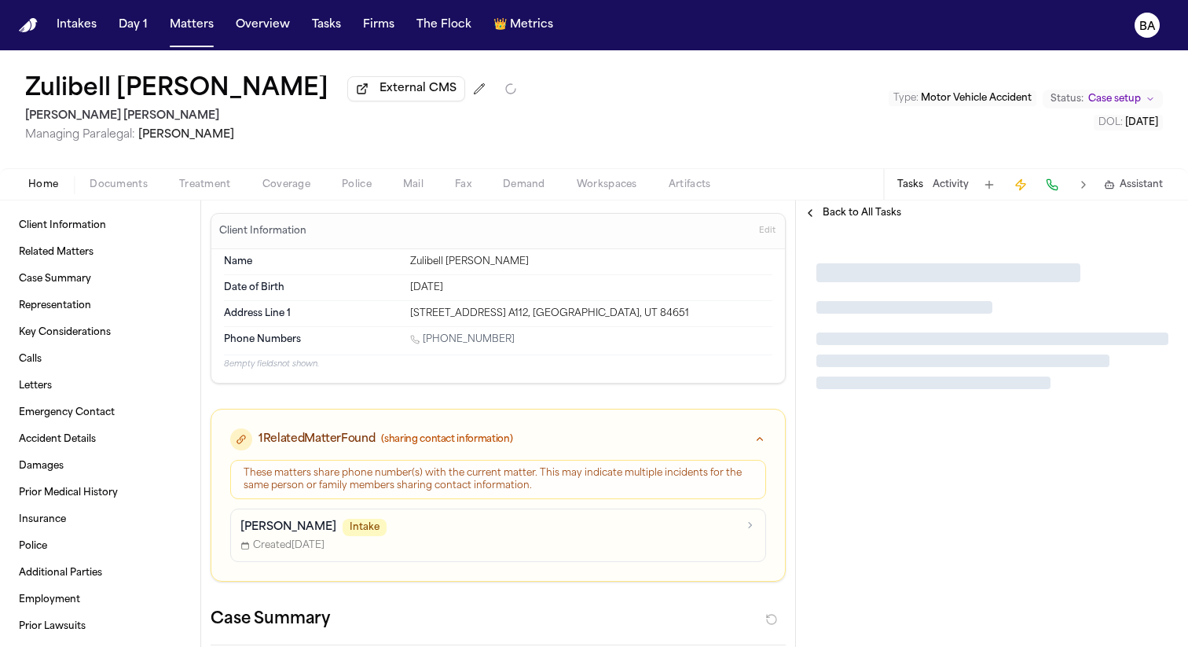
type textarea "*"
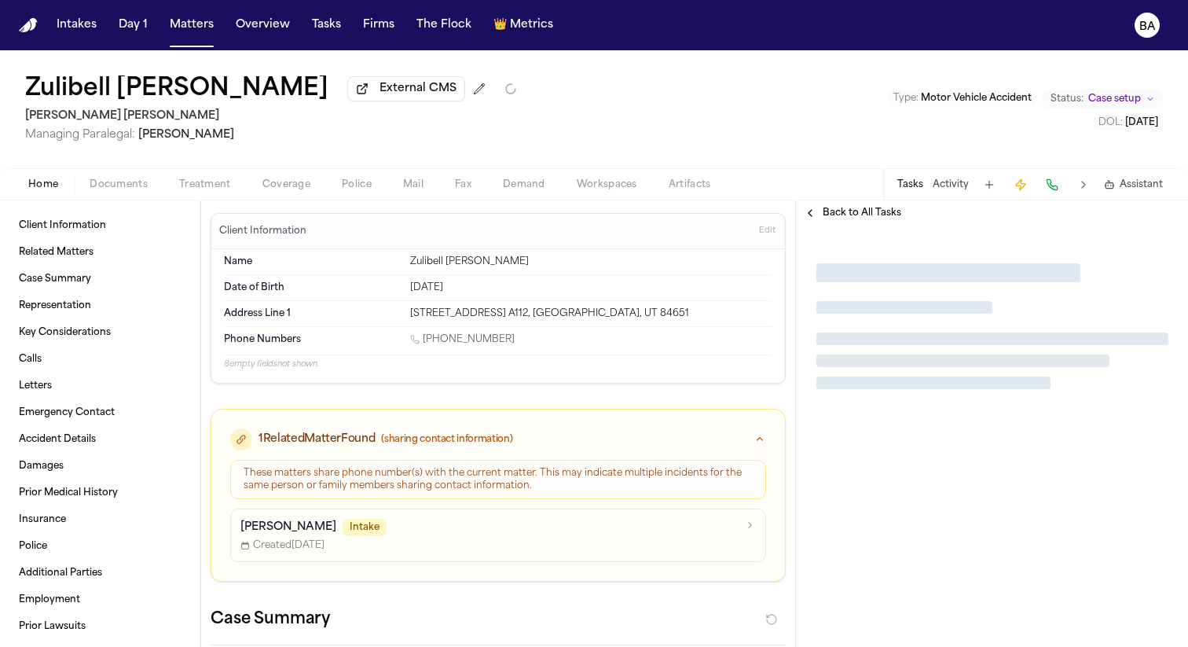
type textarea "*"
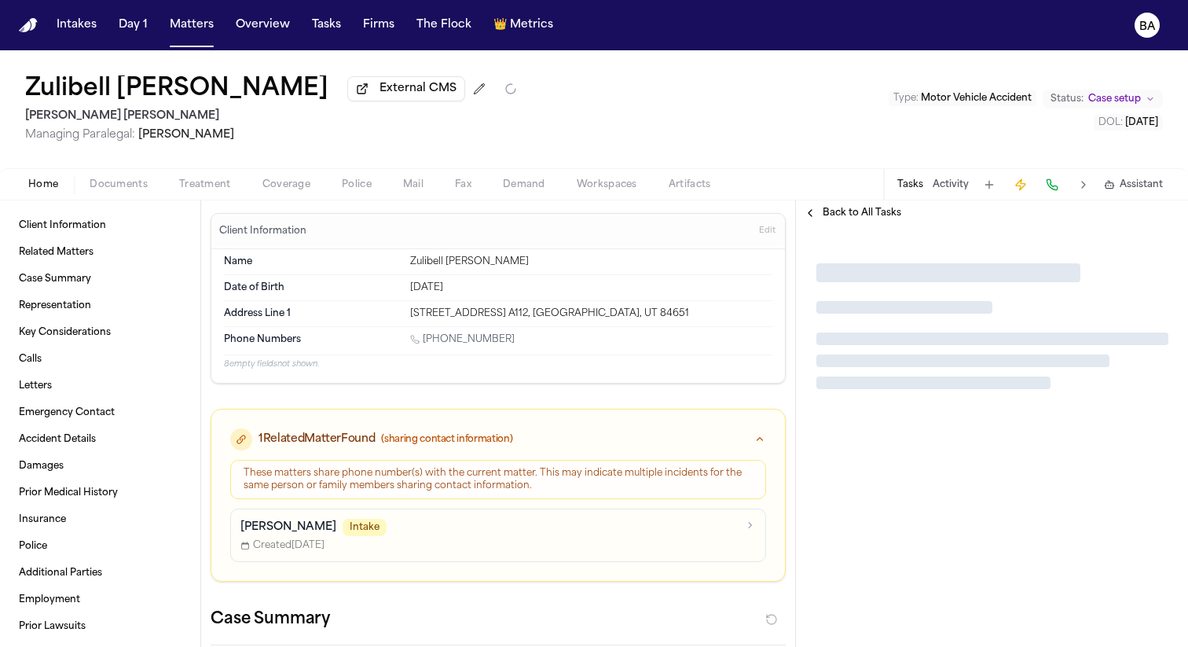
type textarea "*"
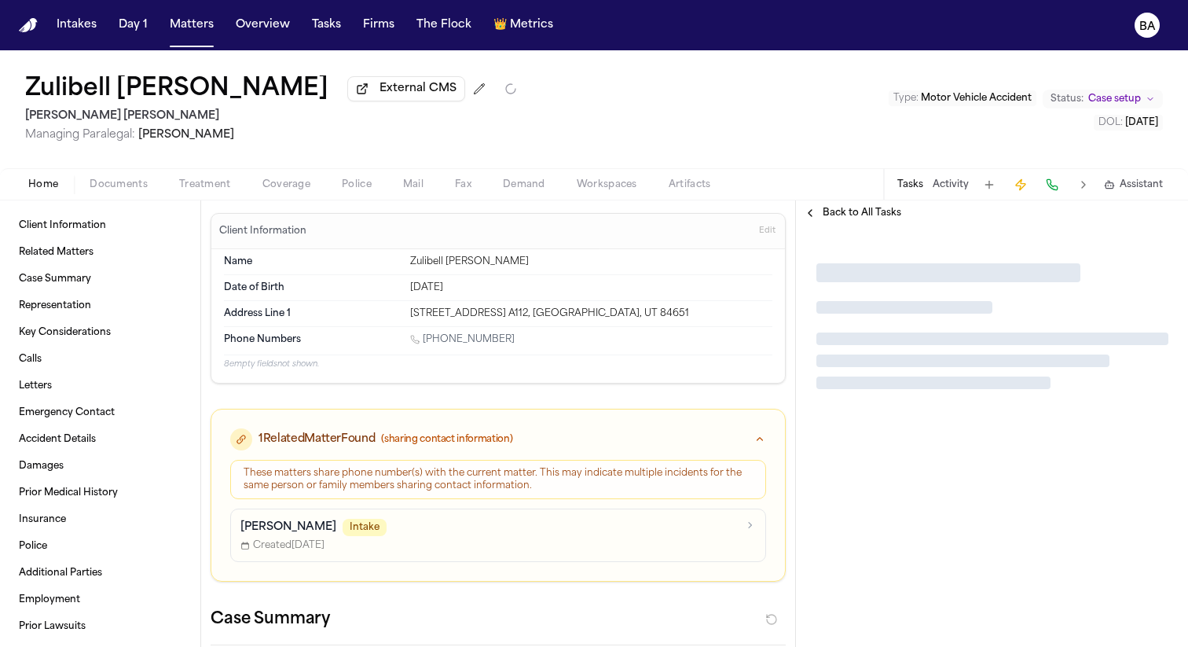
type textarea "*"
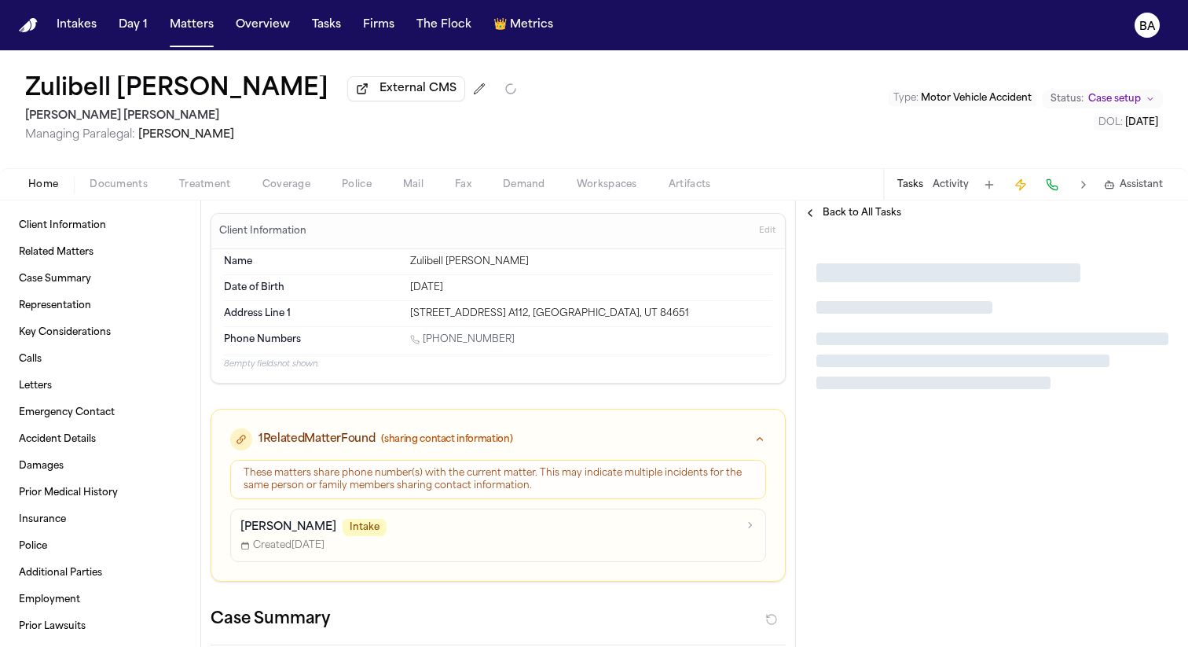
type textarea "*"
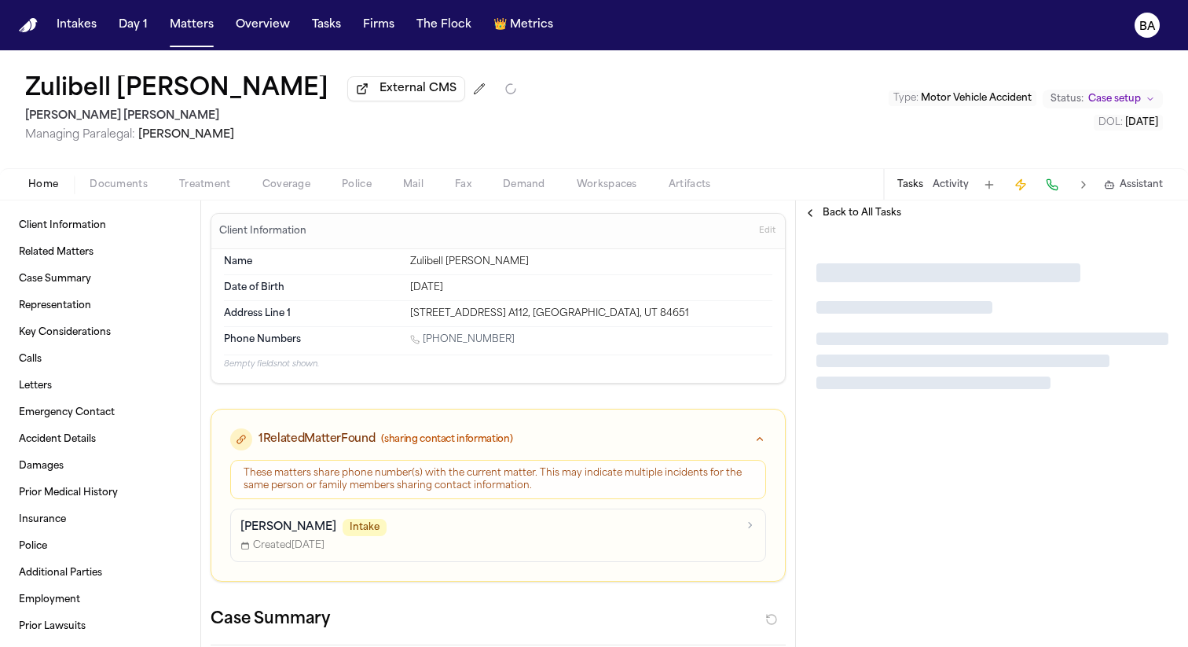
type textarea "*"
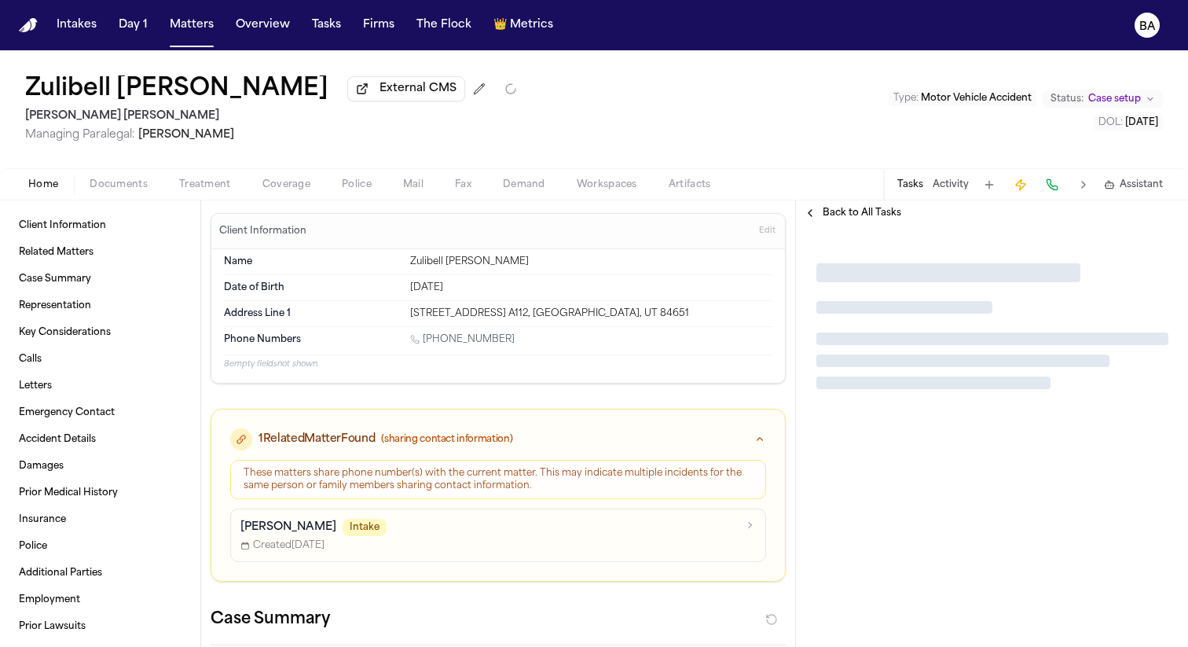
type textarea "*"
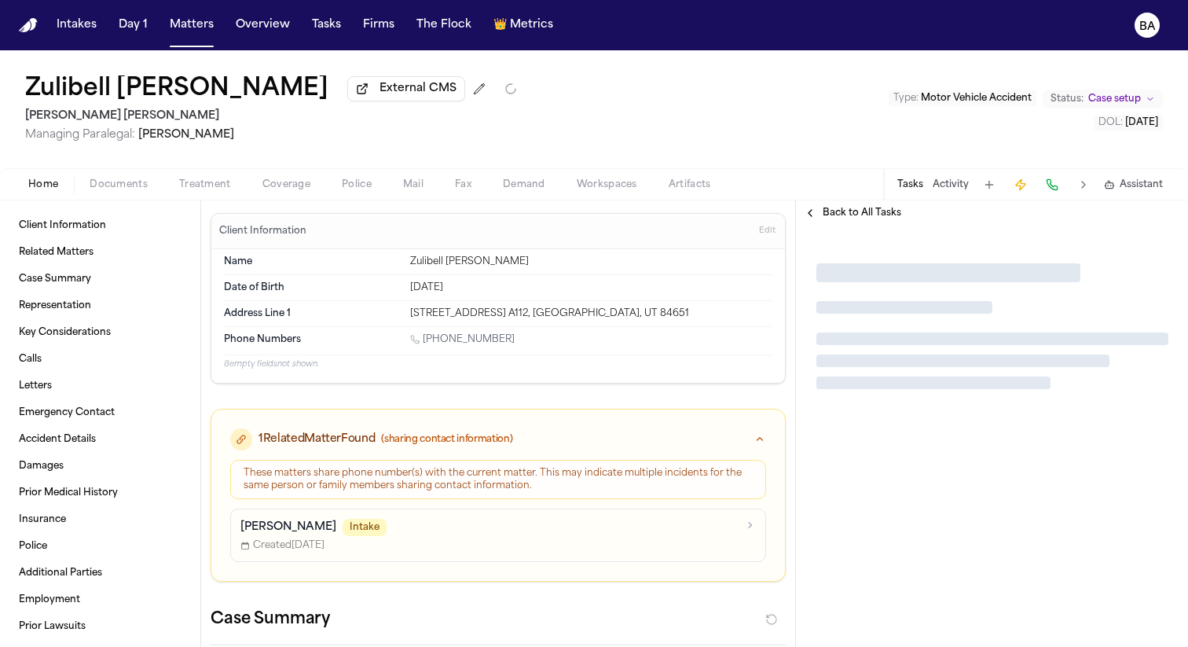
type textarea "*"
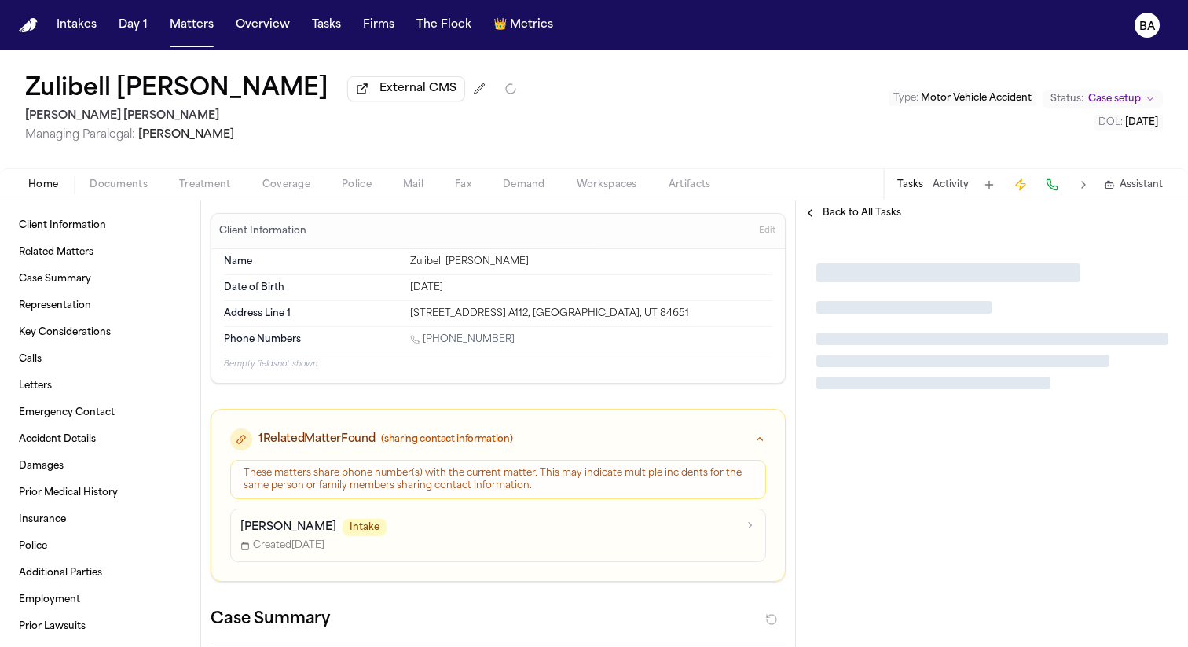
type textarea "*"
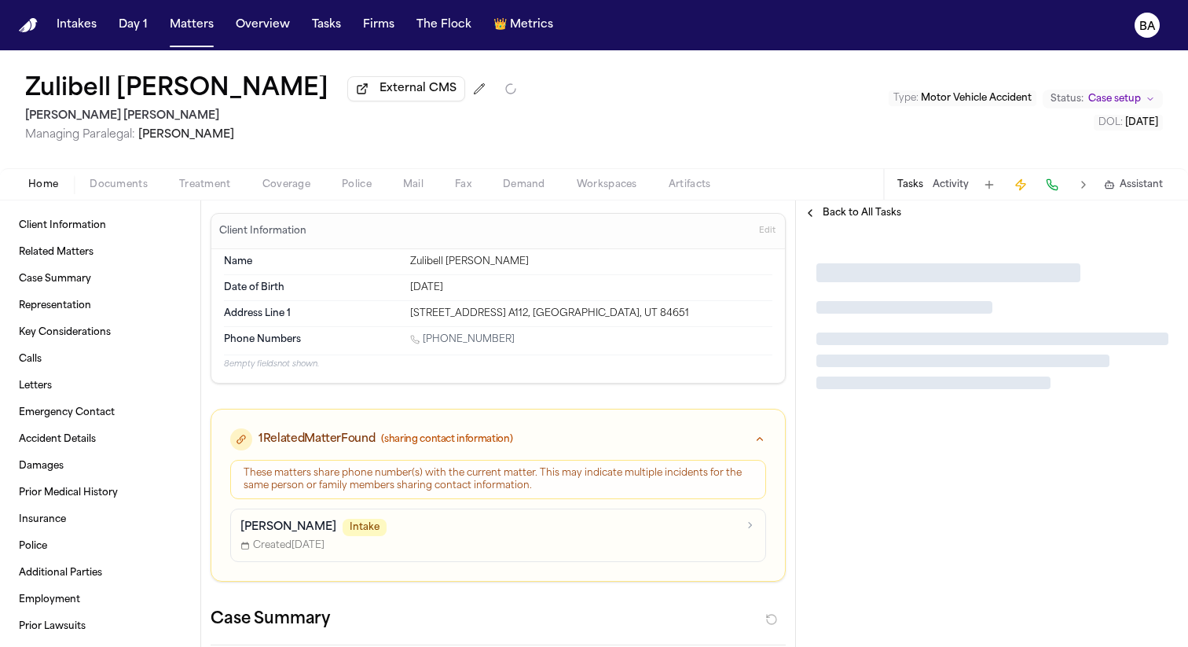
type textarea "*"
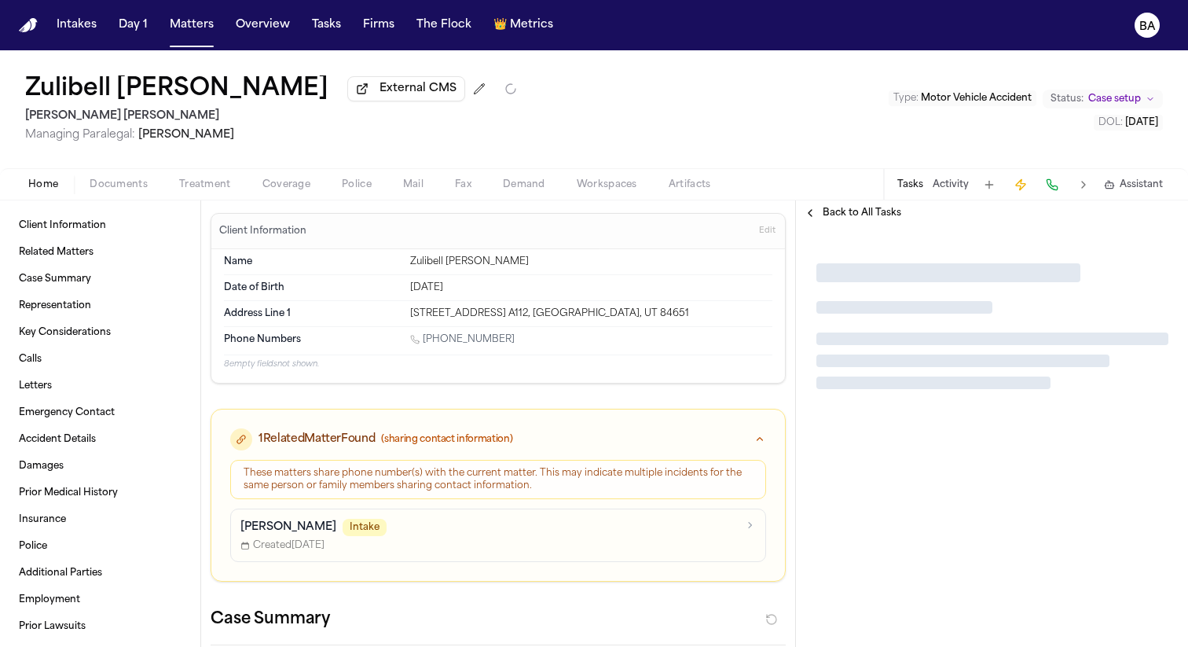
type textarea "*"
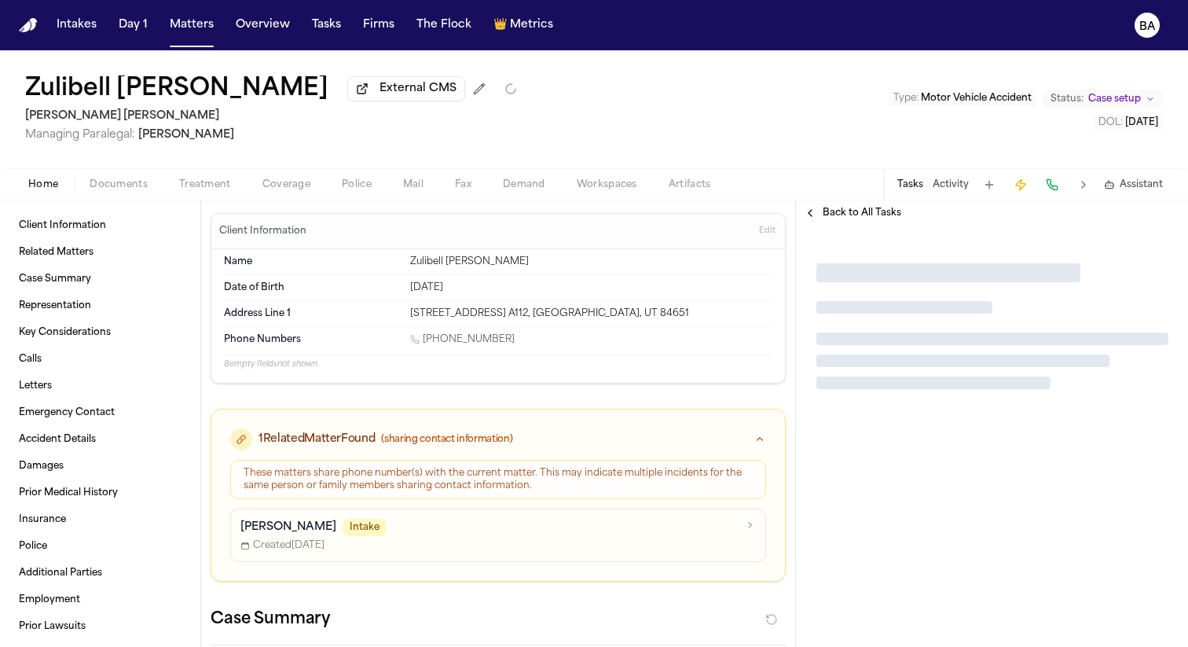
type textarea "*"
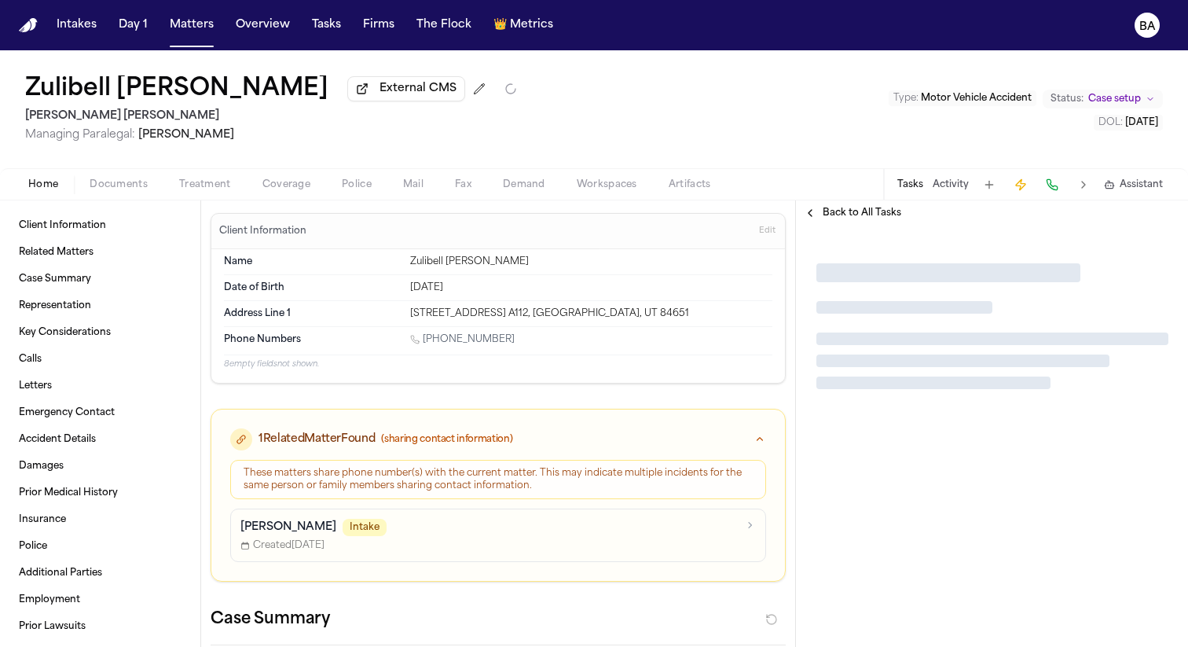
type textarea "*"
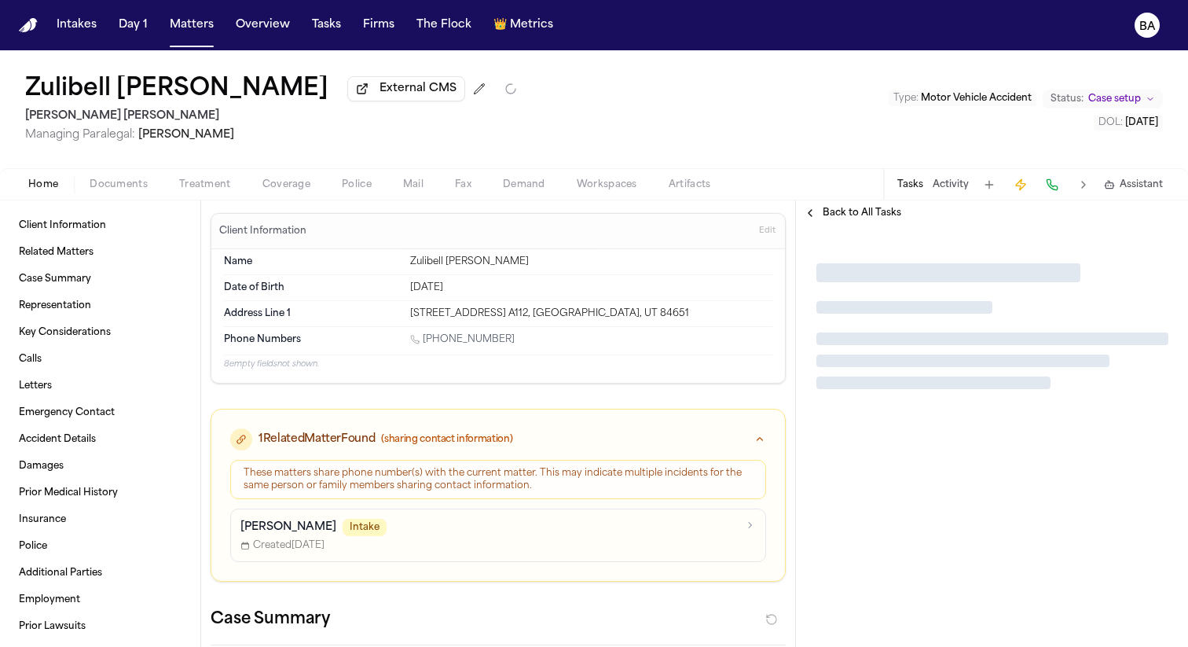
type textarea "*"
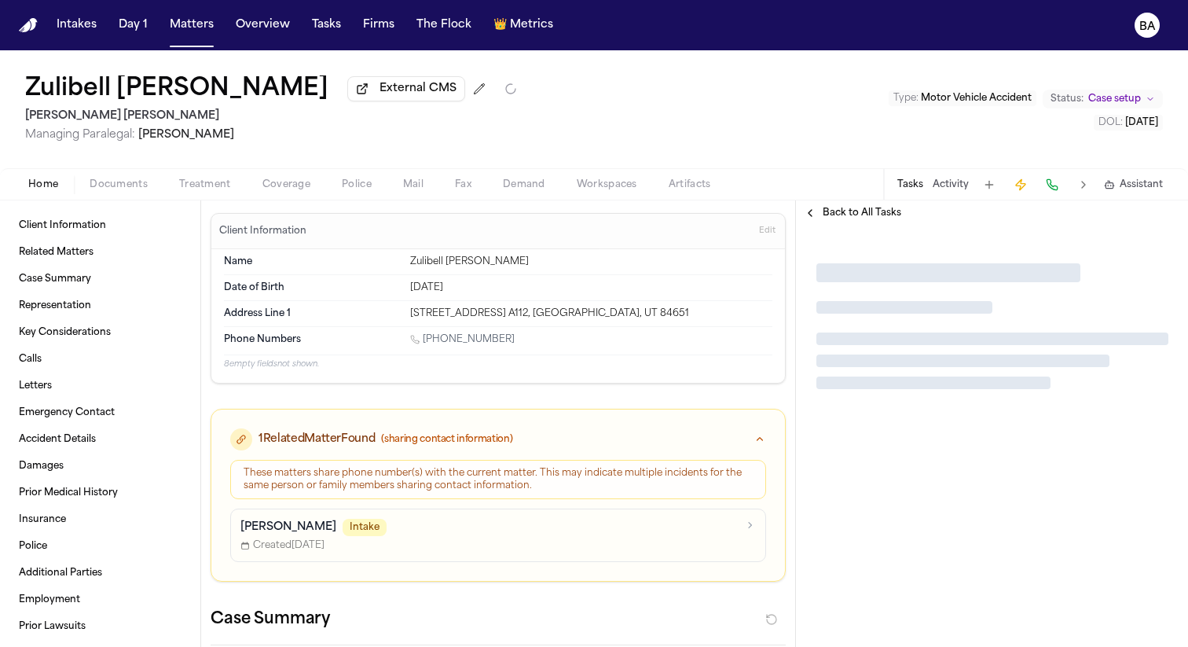
type textarea "*"
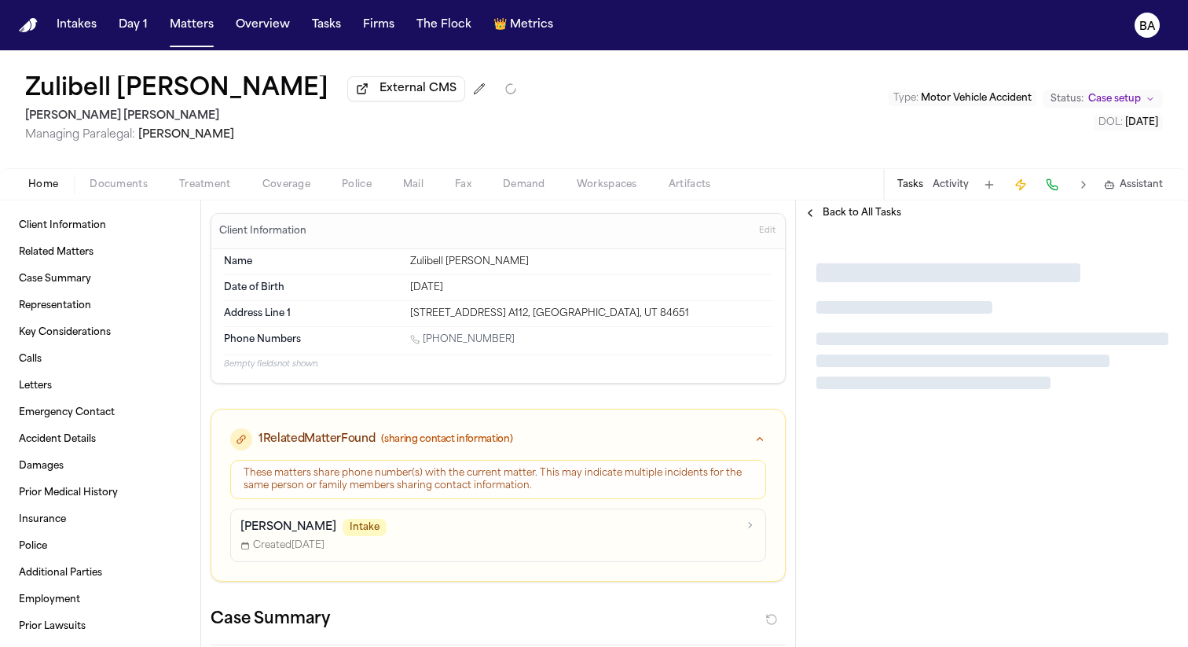
type textarea "*"
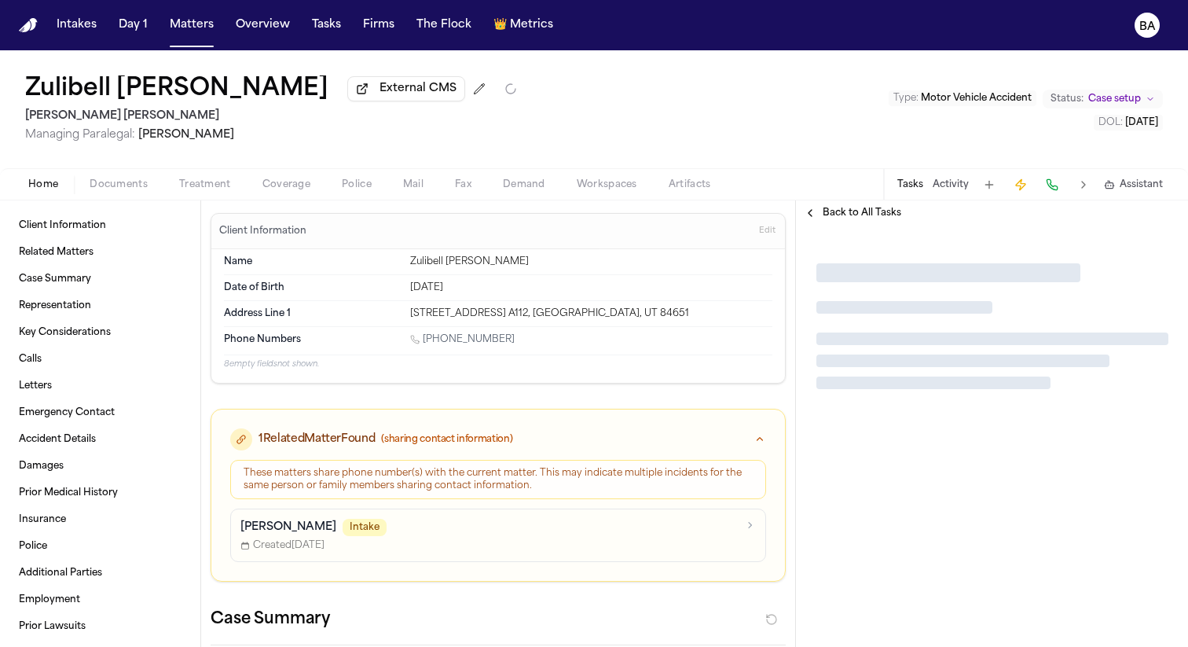
type textarea "*"
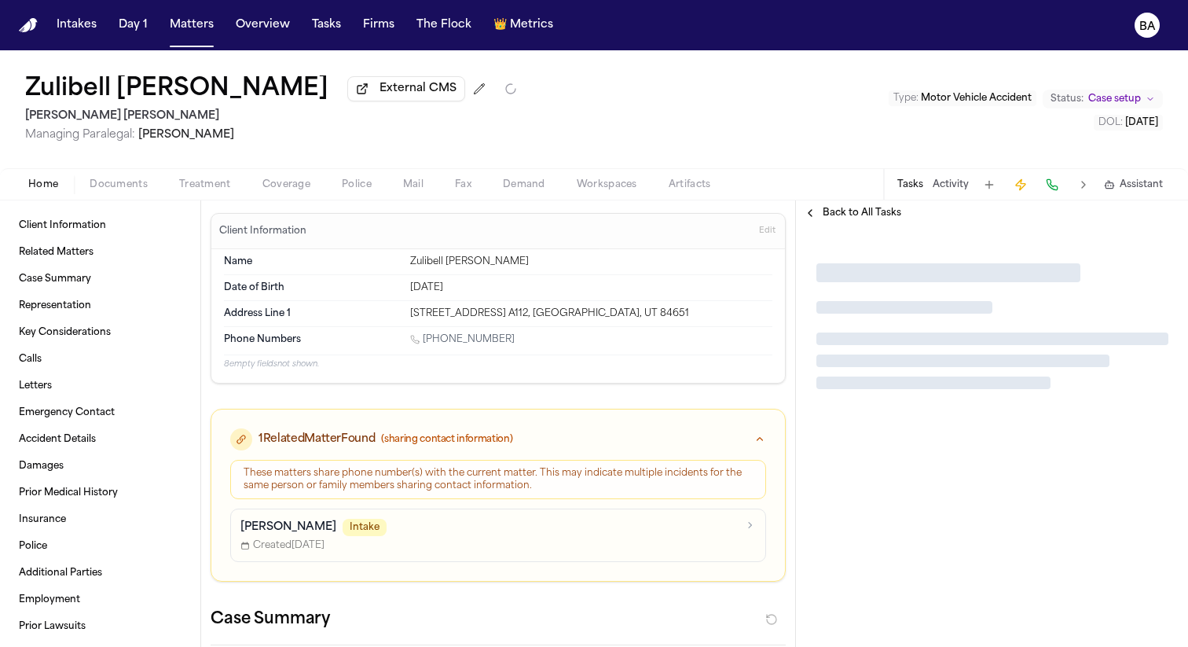
type textarea "*"
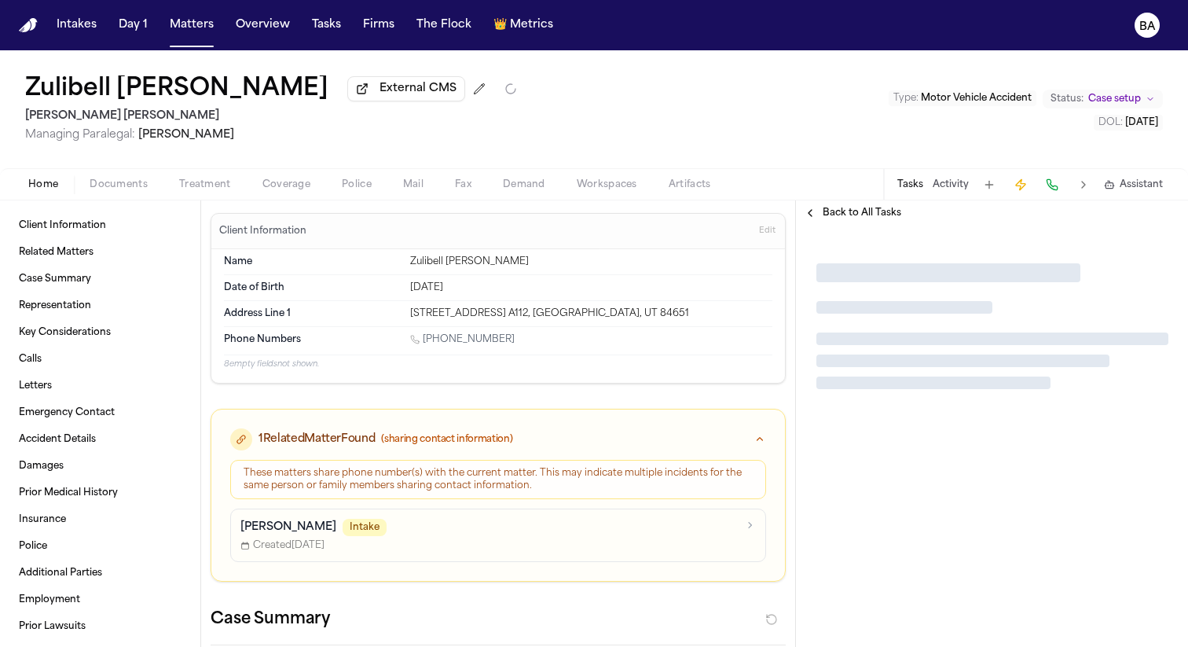
type textarea "*"
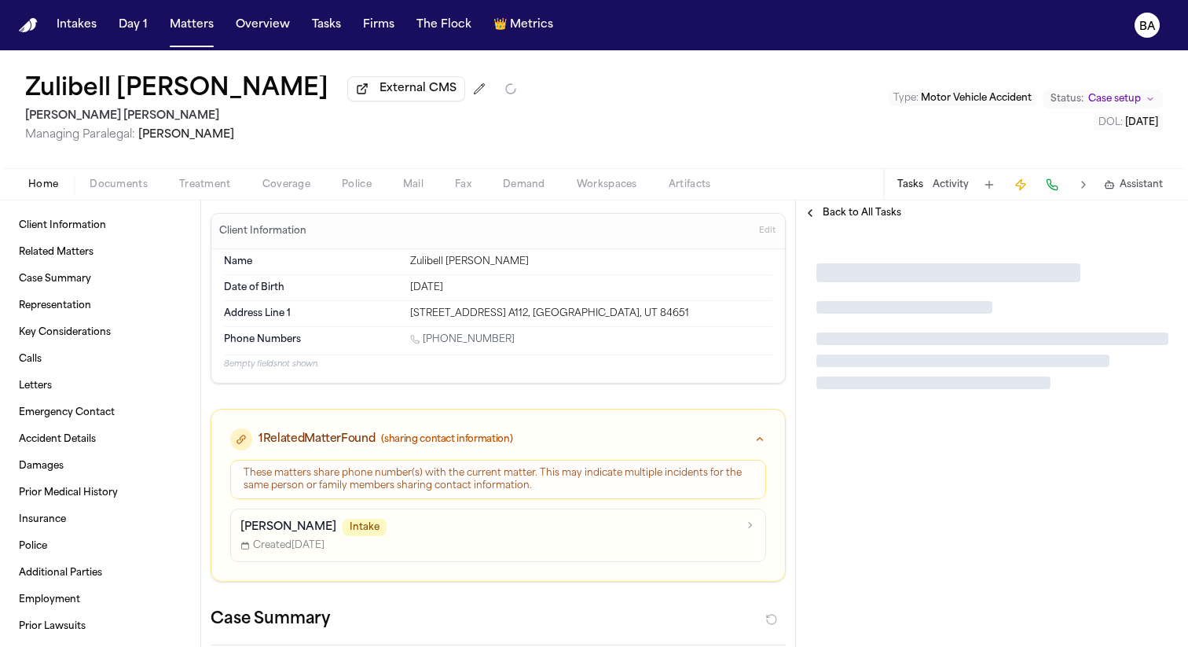
type textarea "*"
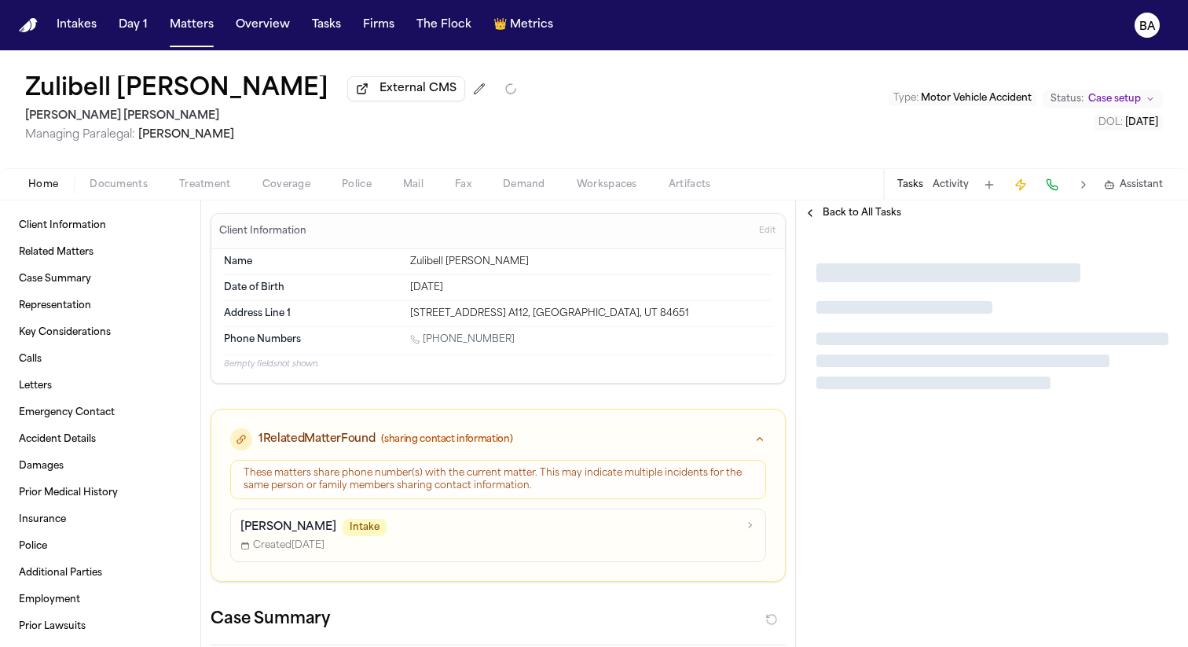
type textarea "*"
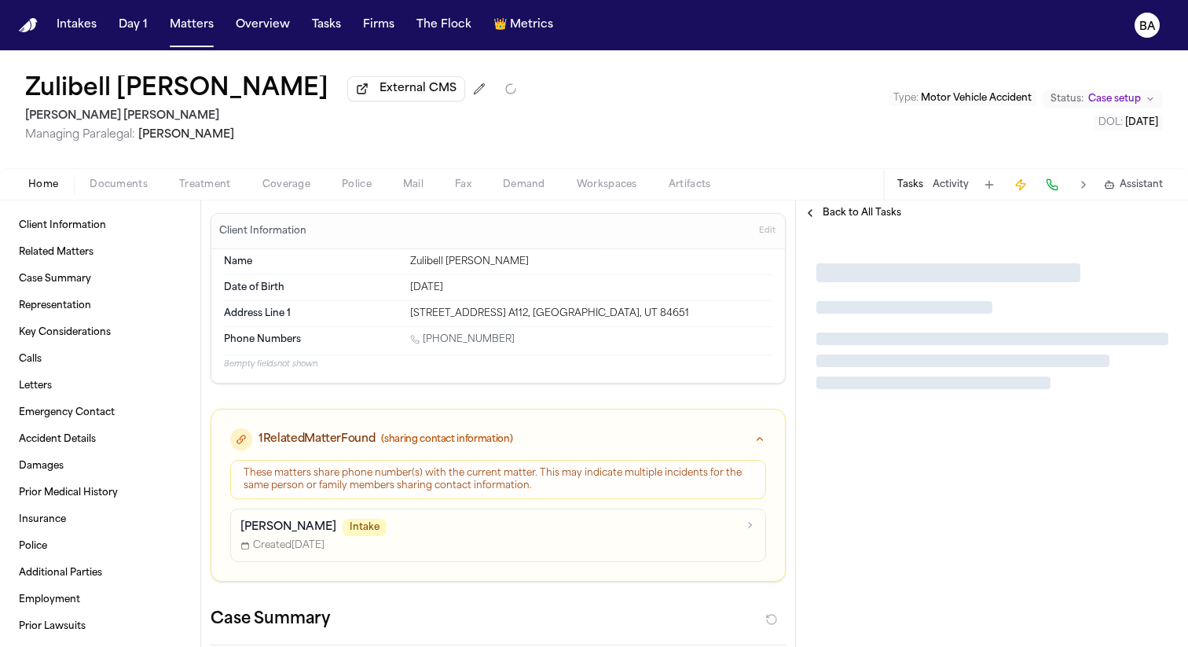
type textarea "*"
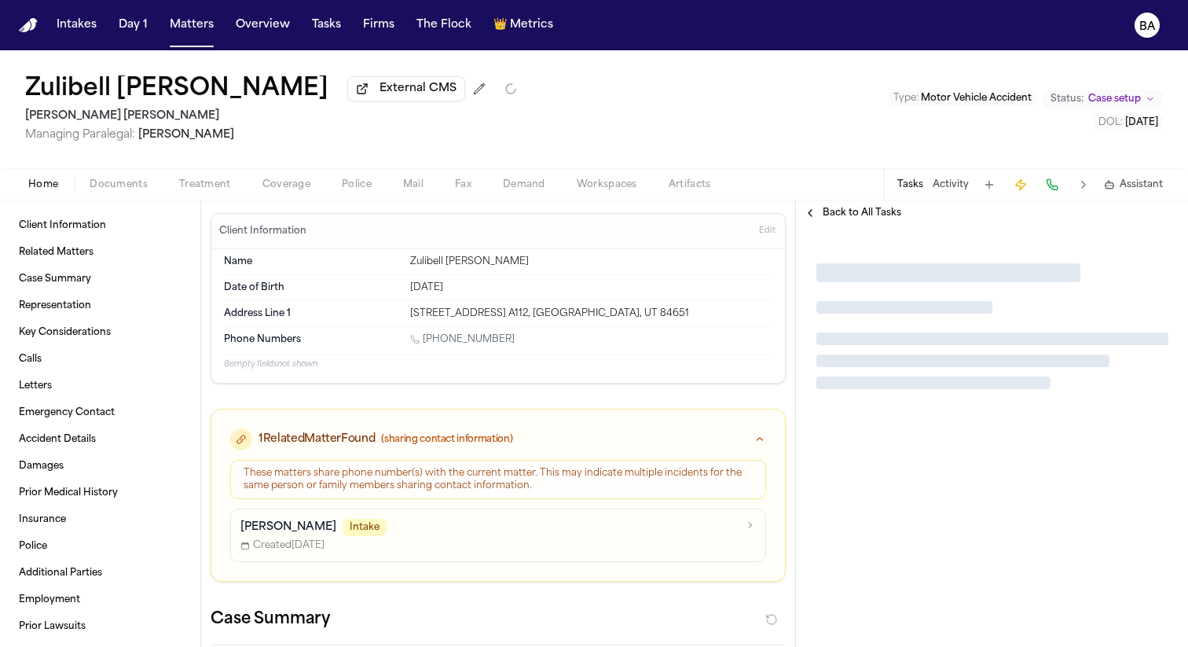
type textarea "*"
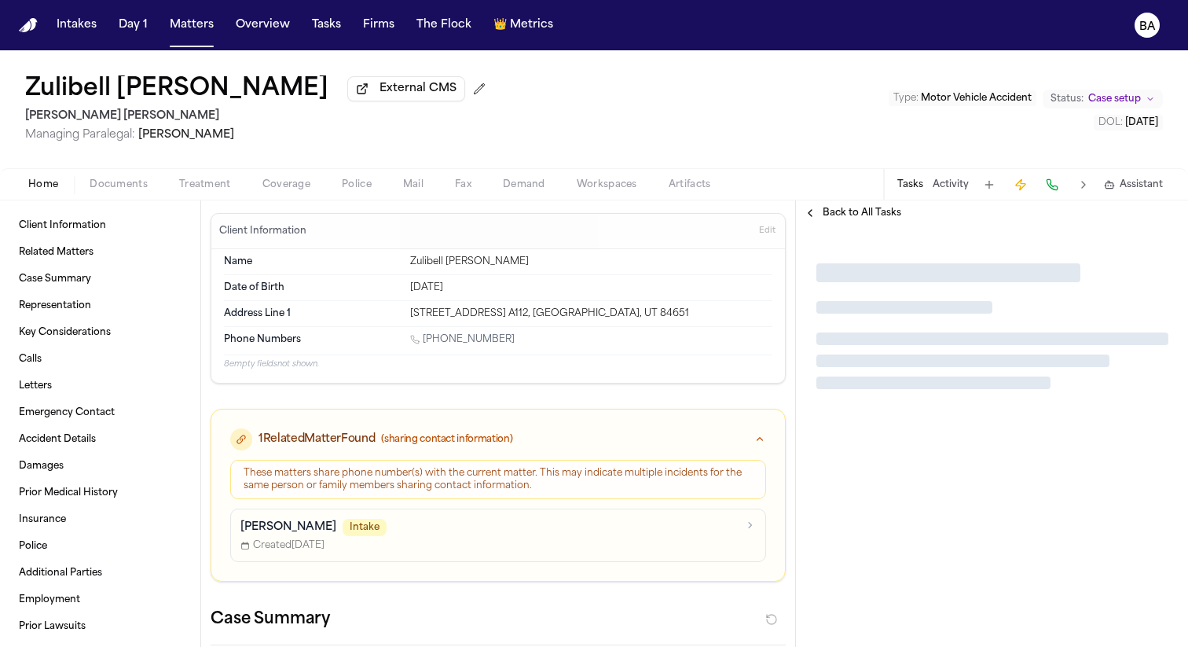
type textarea "*"
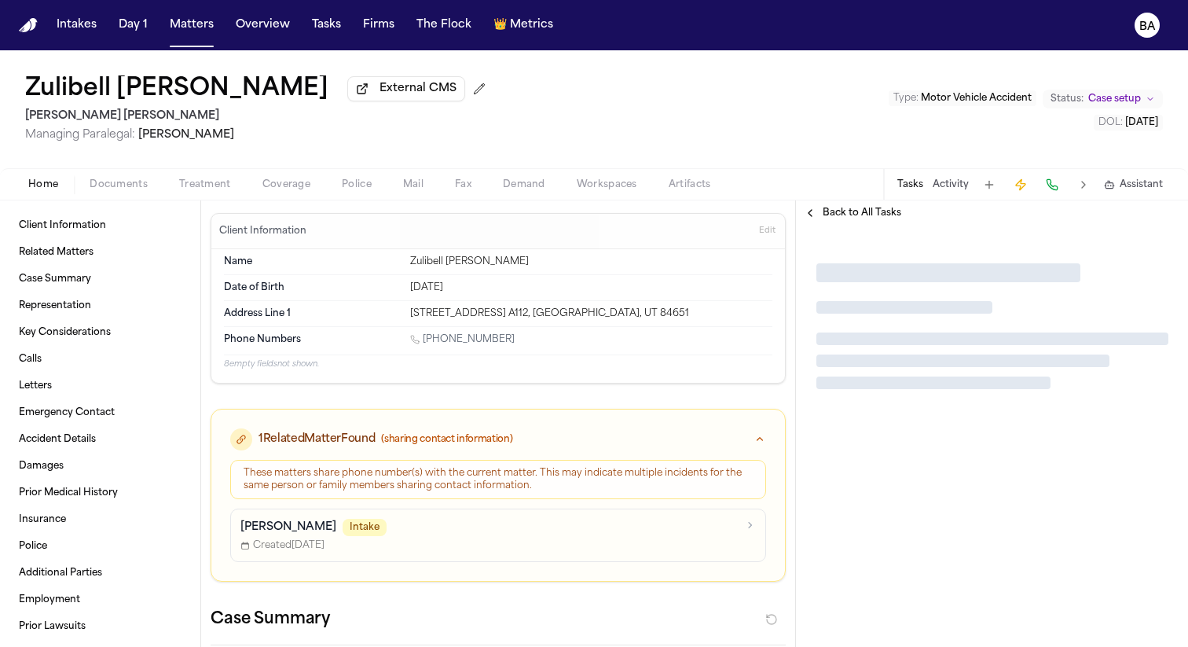
type textarea "*"
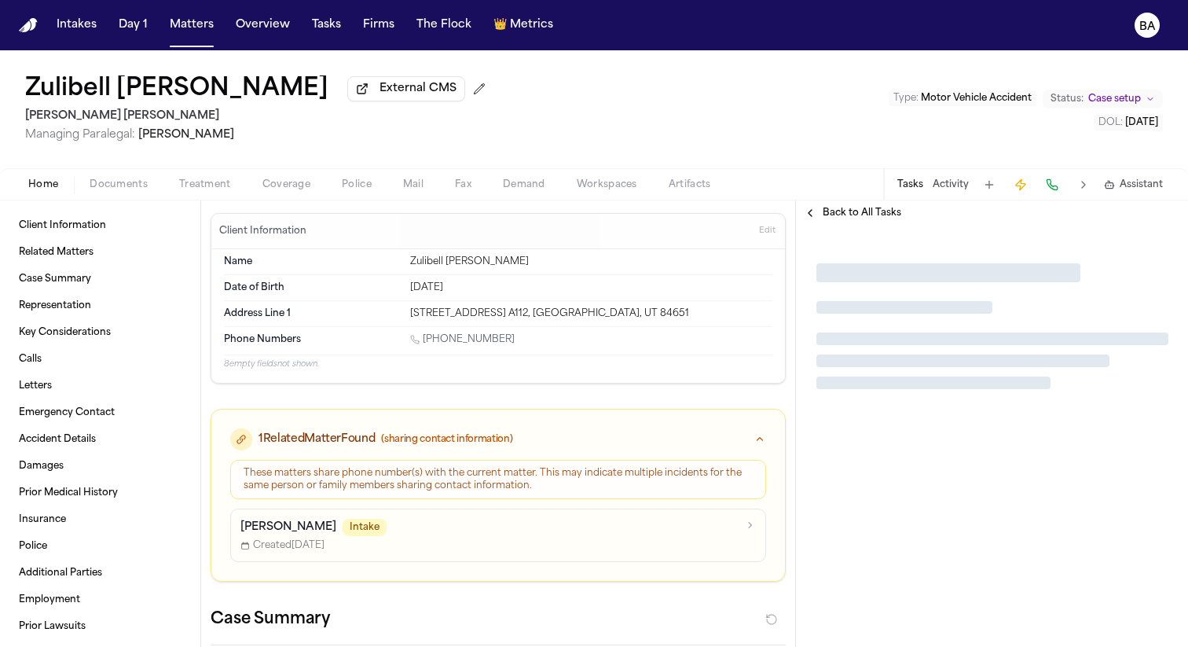
type textarea "*"
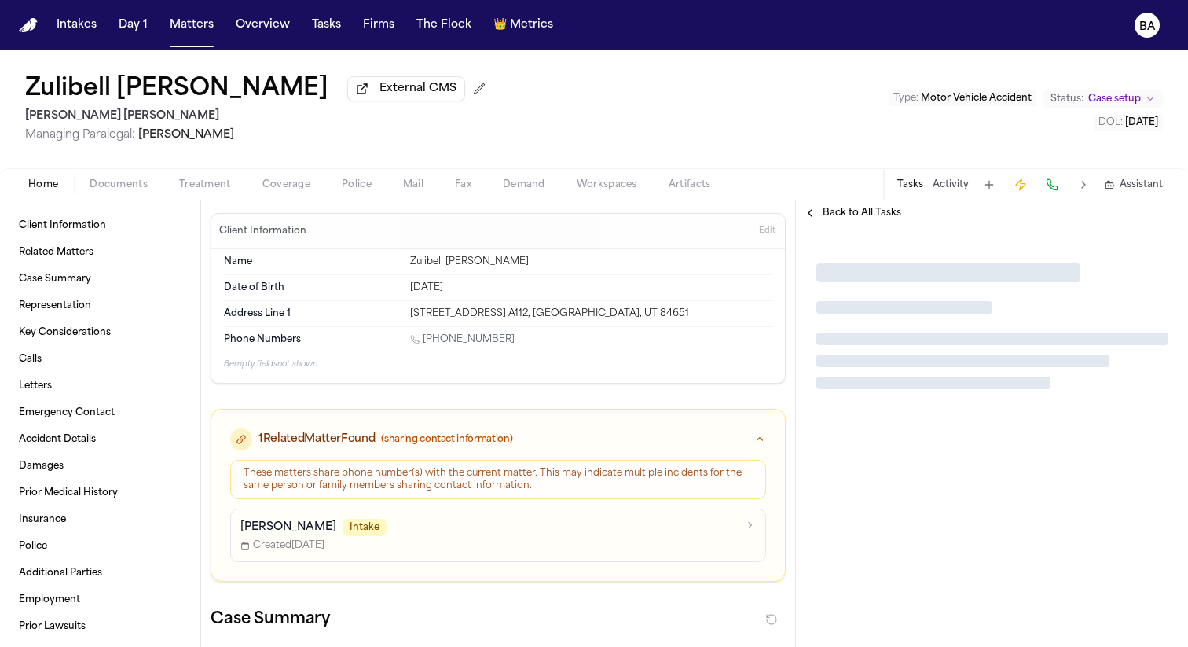
type textarea "*"
